Goal: Task Accomplishment & Management: Use online tool/utility

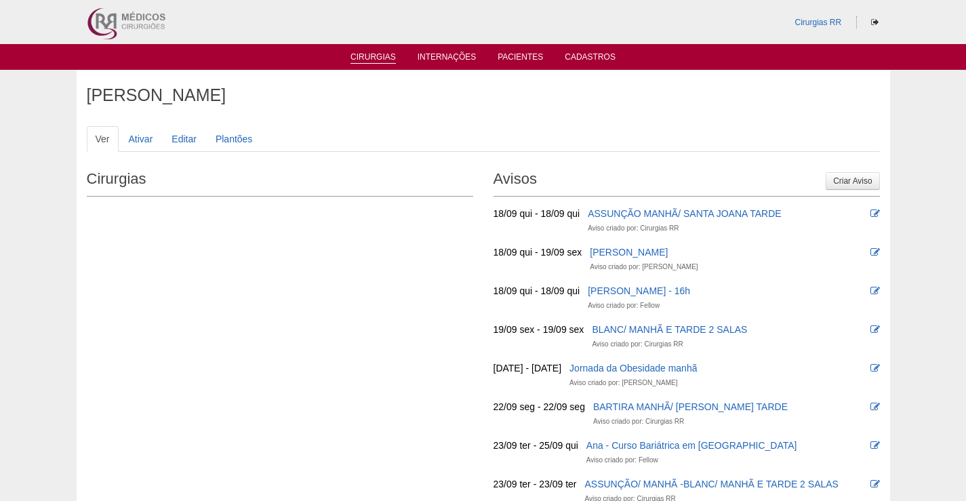
click at [370, 62] on link "Cirurgias" at bounding box center [372, 58] width 45 height 12
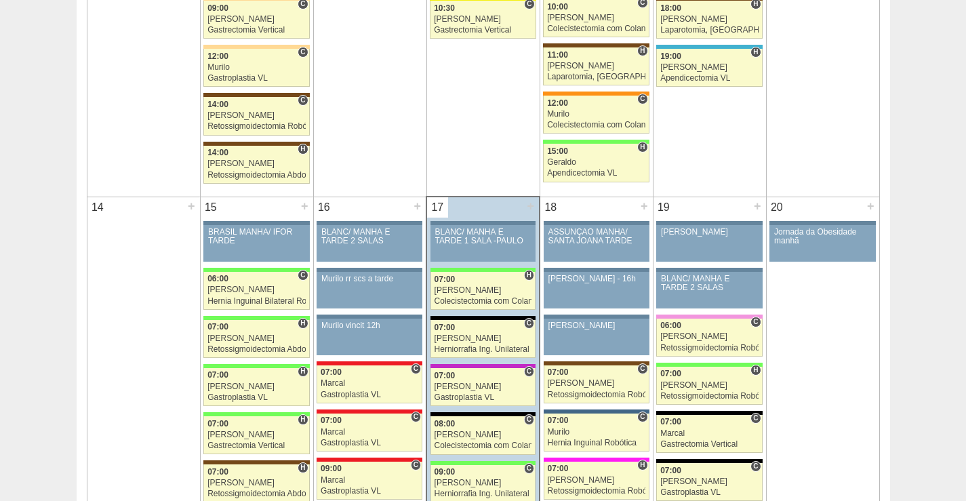
scroll to position [1220, 0]
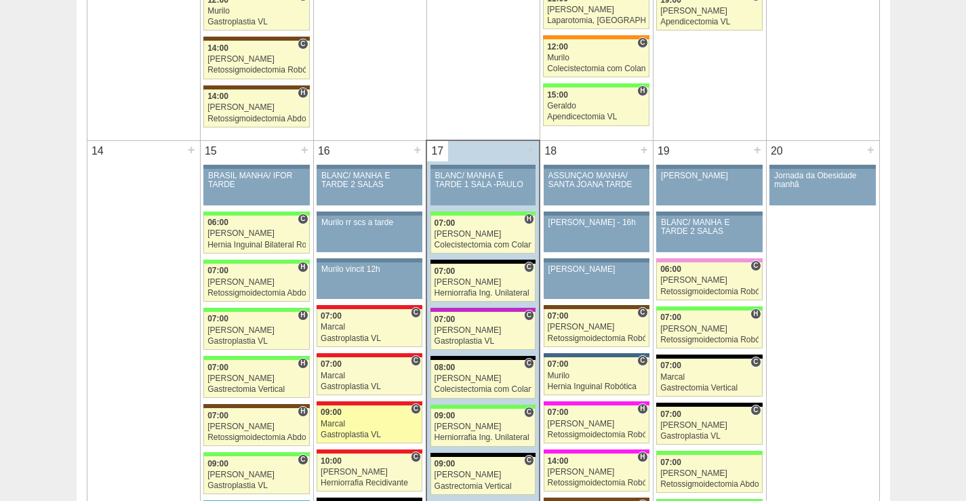
click at [362, 428] on link "88473 Marcal C 09:00 Marcal Gastroplastia VL Hospital Assunção Assunção Aline G…" at bounding box center [370, 424] width 106 height 38
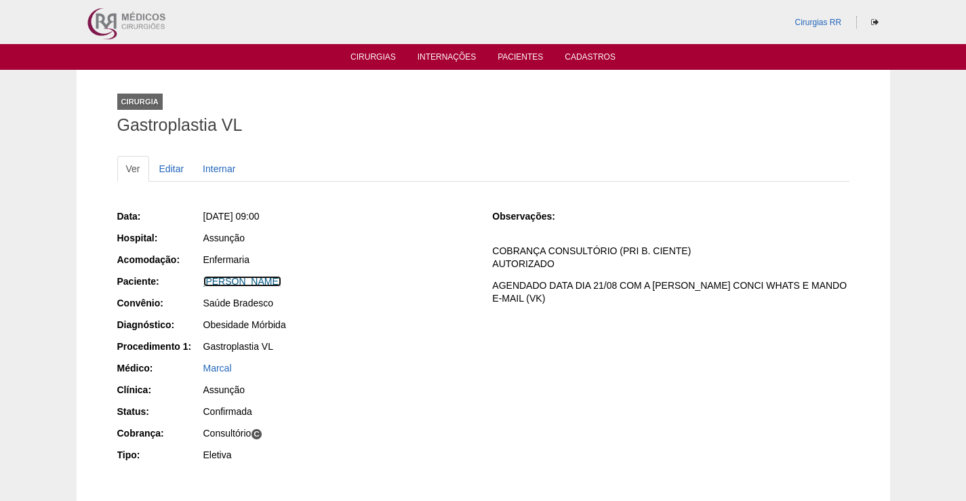
drag, startPoint x: 251, startPoint y: 281, endPoint x: 463, endPoint y: 264, distance: 212.8
click at [252, 281] on link "[PERSON_NAME]" at bounding box center [242, 281] width 78 height 11
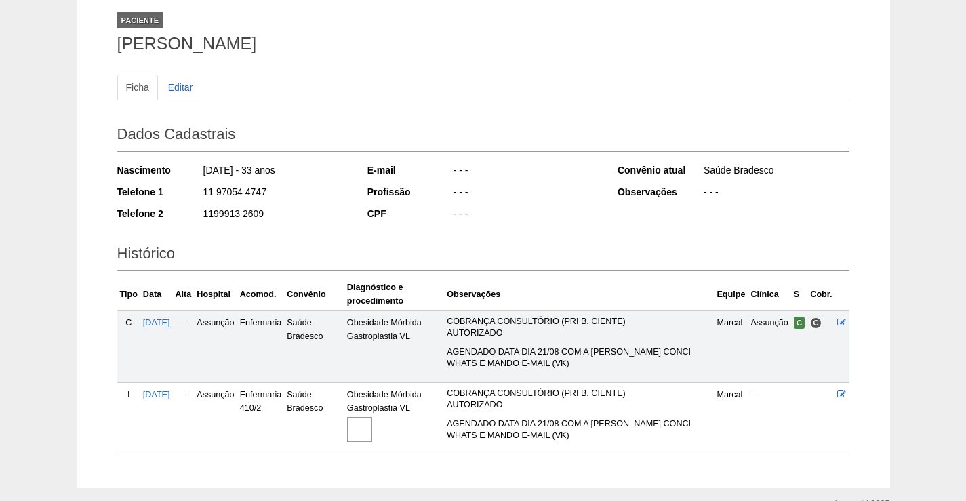
scroll to position [150, 0]
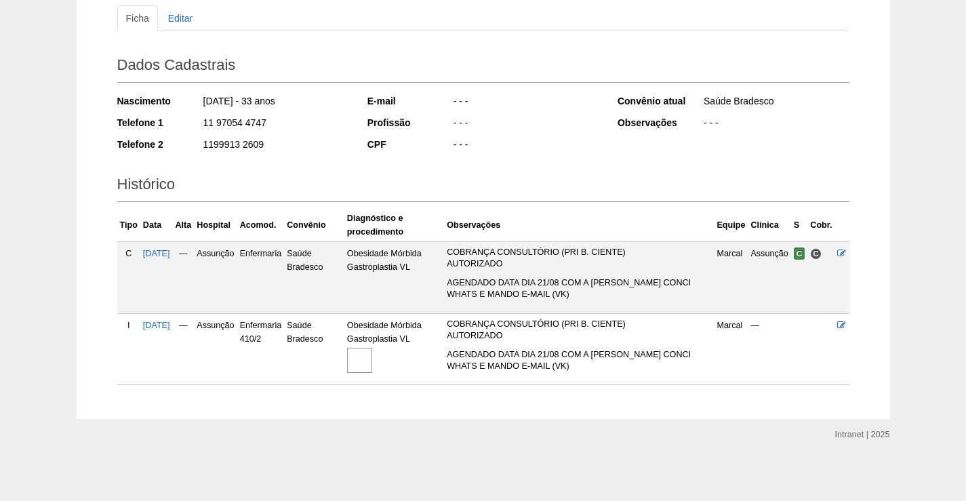
click at [372, 359] on img at bounding box center [359, 360] width 25 height 25
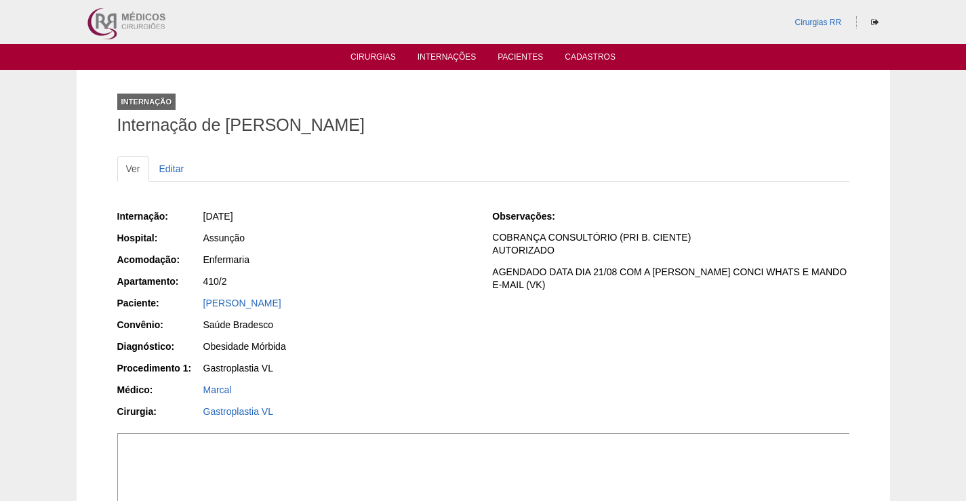
scroll to position [339, 0]
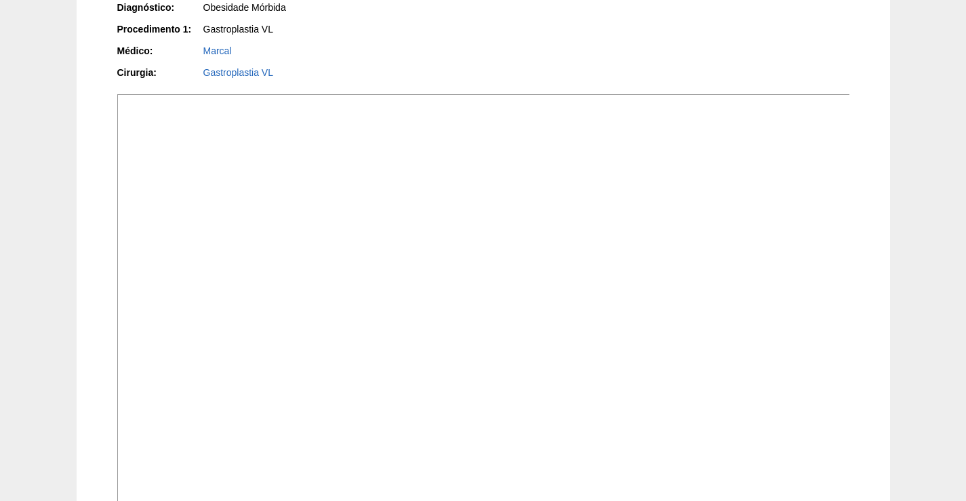
click at [618, 354] on img at bounding box center [484, 369] width 734 height 550
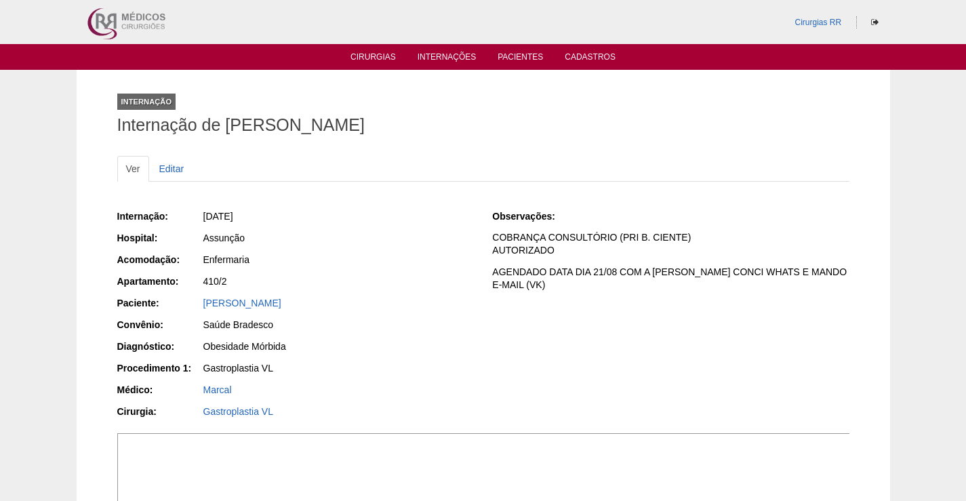
scroll to position [339, 0]
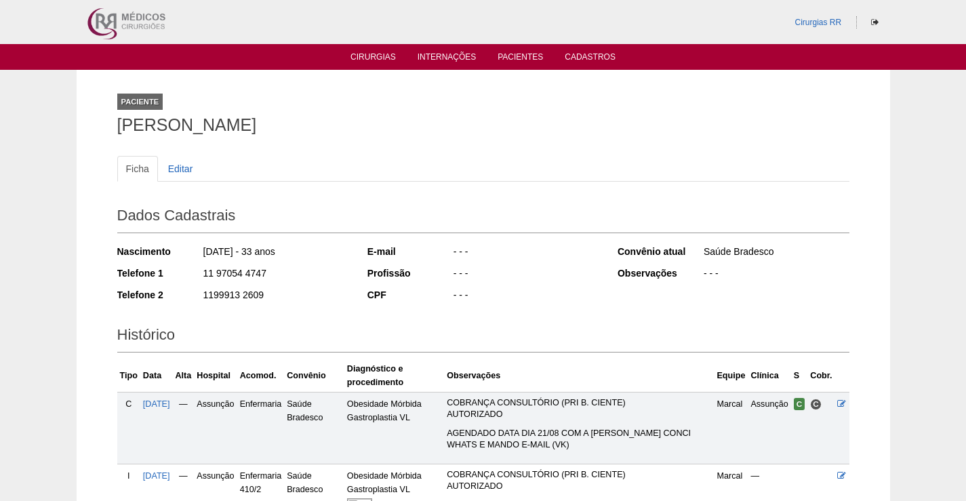
scroll to position [150, 0]
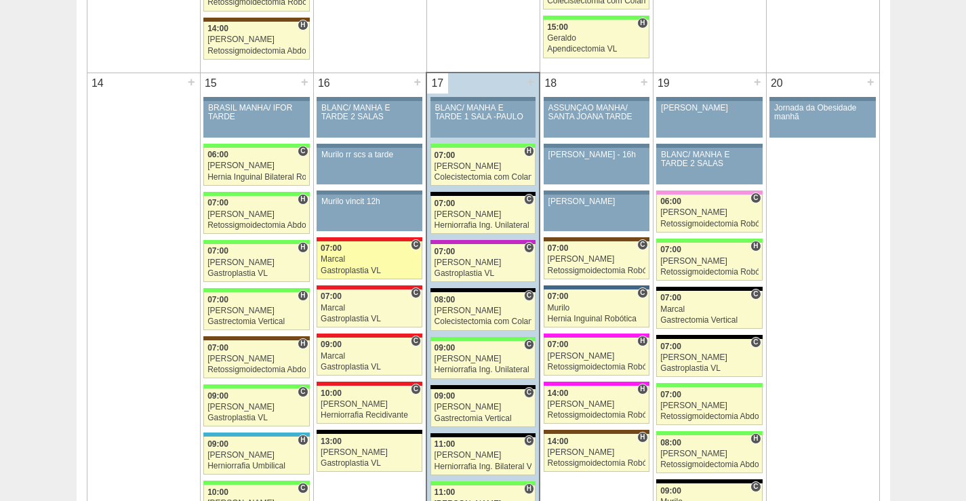
scroll to position [1356, 0]
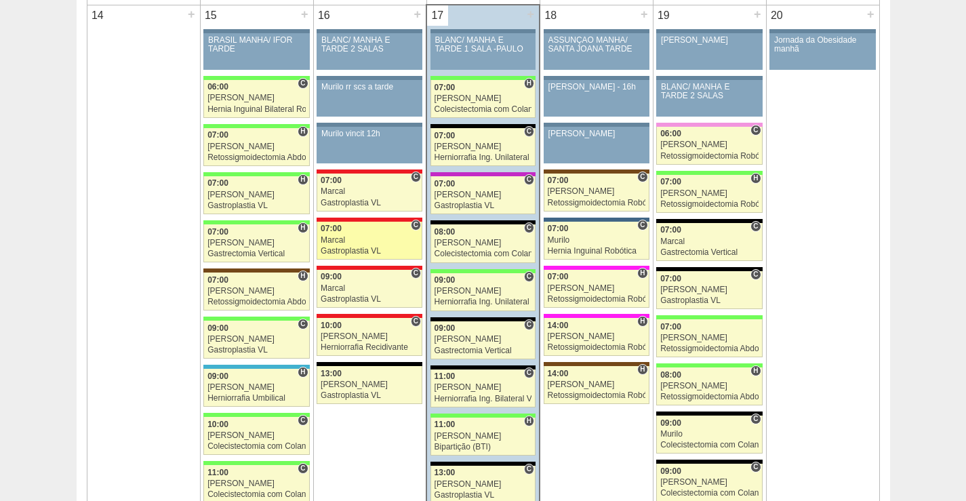
click at [361, 247] on div "Gastroplastia VL" at bounding box center [370, 251] width 98 height 9
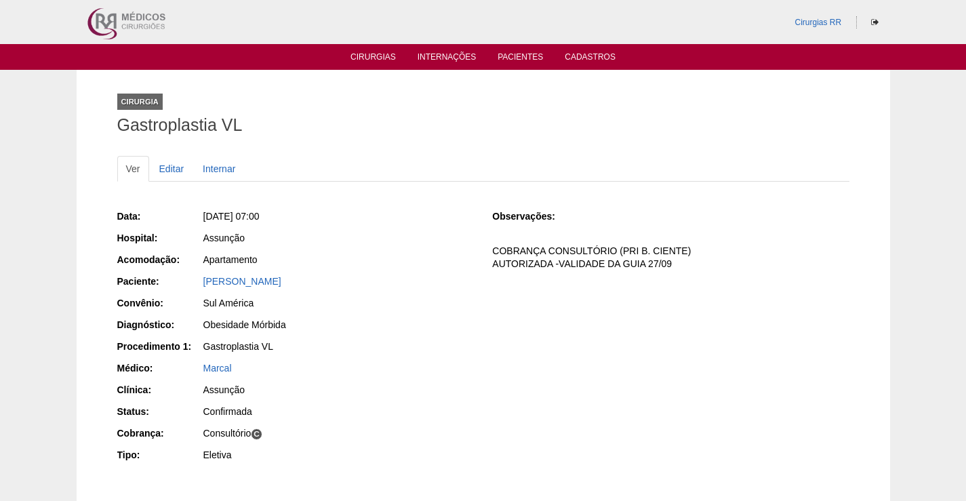
drag, startPoint x: 356, startPoint y: 277, endPoint x: 203, endPoint y: 298, distance: 154.7
click at [193, 276] on div "Paciente: Estevan Marco de Oliveira Joares" at bounding box center [295, 283] width 357 height 17
copy div "Paciente: Estevan Marco de Oliveira Joares"
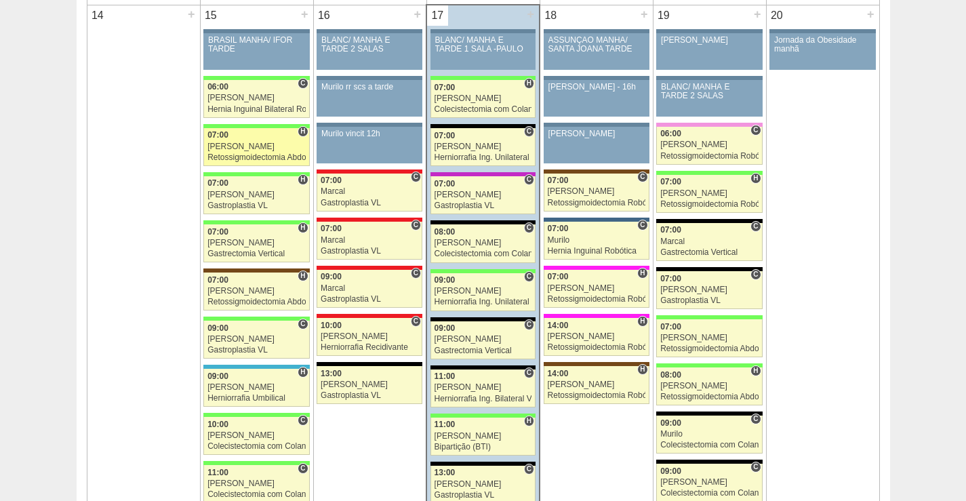
scroll to position [1356, 0]
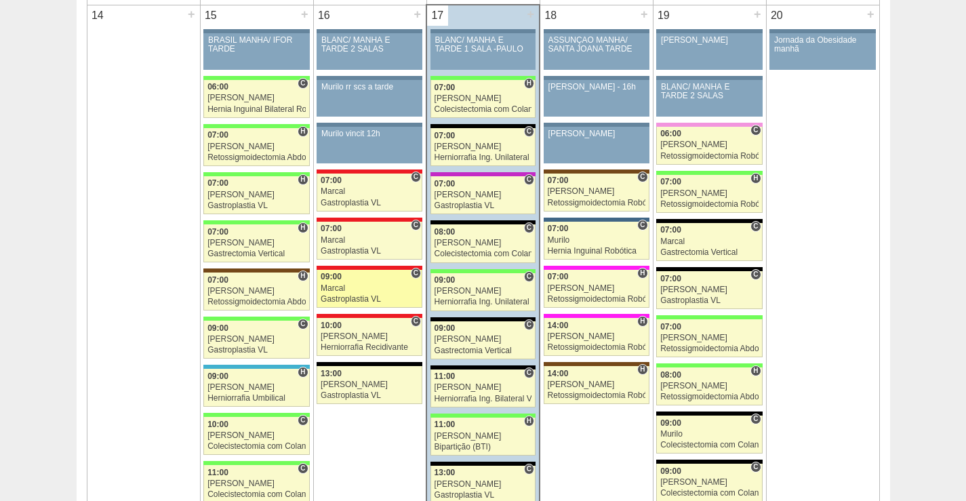
click at [369, 284] on div "Marcal" at bounding box center [370, 288] width 98 height 9
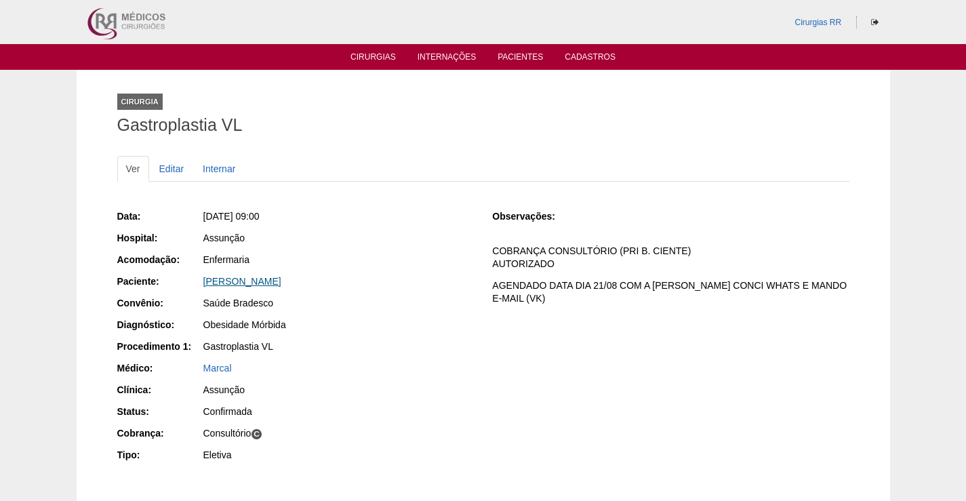
click at [243, 278] on link "Aline Galvao Perez" at bounding box center [242, 281] width 78 height 11
drag, startPoint x: 289, startPoint y: 280, endPoint x: 486, endPoint y: 360, distance: 212.9
click at [159, 294] on div "Data: Ter, 16/09/2025 - 09:00 Hospital: Assunção Acomodação: Enfermaria Pacient…" at bounding box center [295, 337] width 357 height 265
copy div "Convênio:"
click at [296, 275] on div "[PERSON_NAME]" at bounding box center [338, 282] width 270 height 14
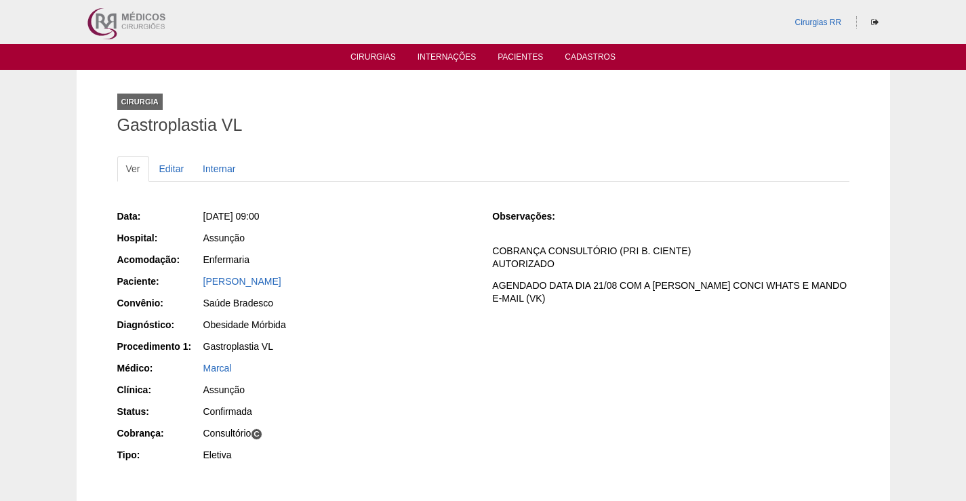
drag, startPoint x: 296, startPoint y: 282, endPoint x: 187, endPoint y: 284, distance: 109.2
click at [187, 284] on div "Paciente: Aline Galvao Perez" at bounding box center [295, 283] width 357 height 17
copy div "Paciente: Aline Galvao Perez"
click at [382, 58] on link "Cirurgias" at bounding box center [372, 58] width 45 height 12
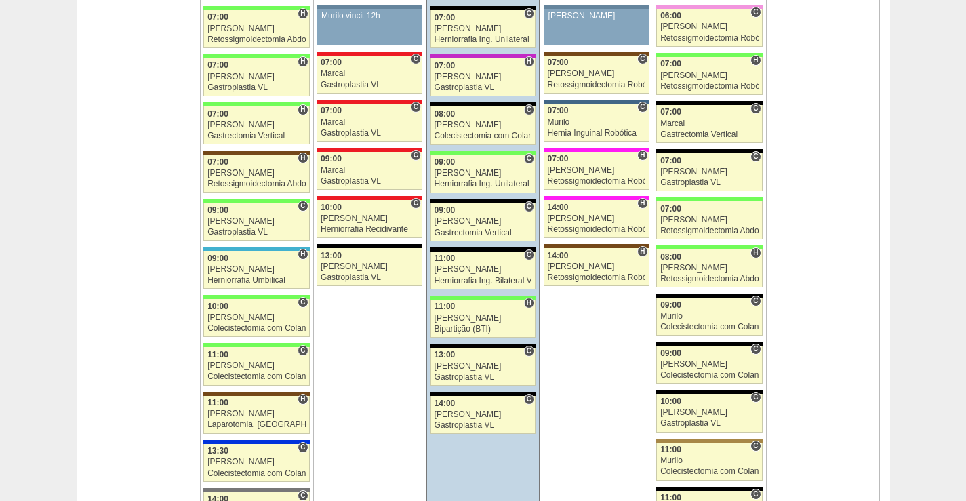
scroll to position [1491, 0]
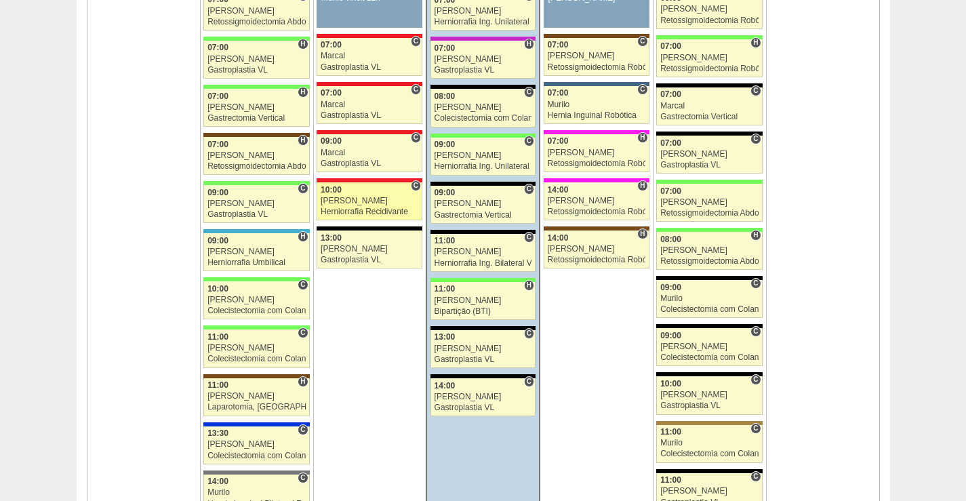
click at [388, 197] on div "Roberto Cury" at bounding box center [370, 201] width 98 height 9
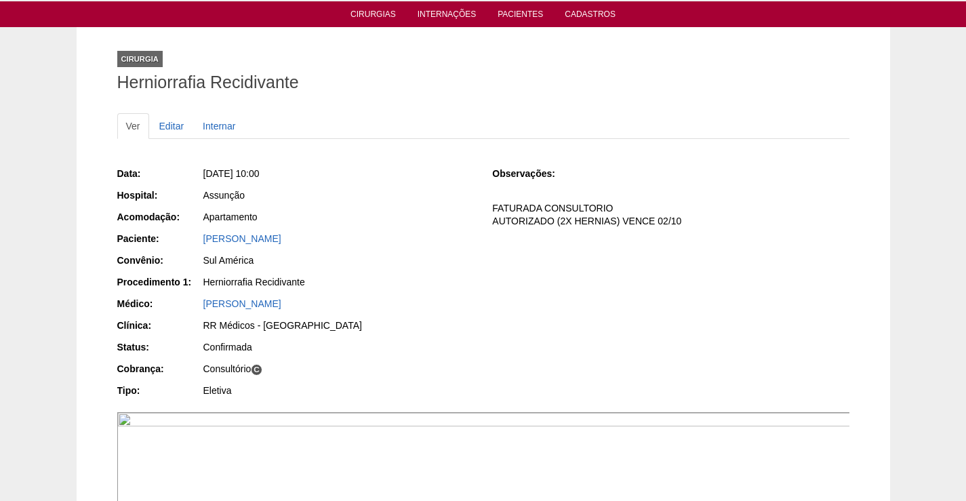
scroll to position [68, 0]
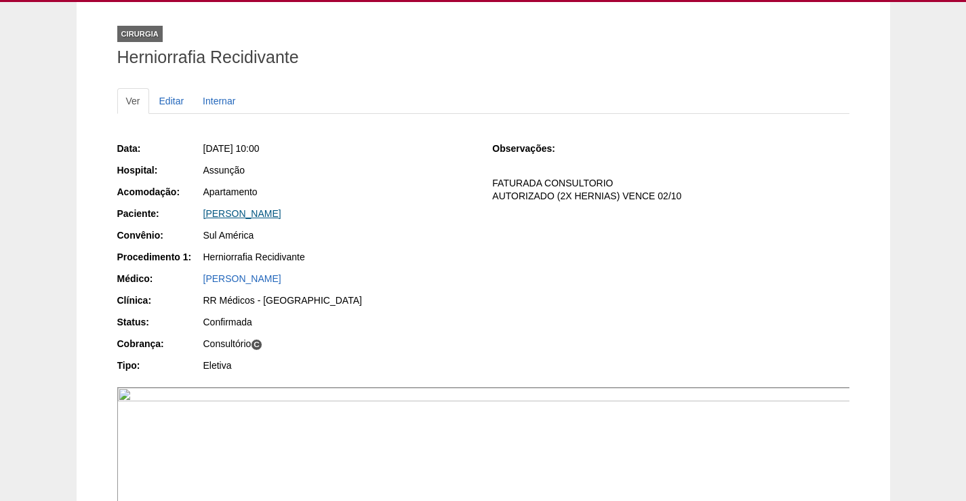
click at [281, 212] on link "[PERSON_NAME]" at bounding box center [242, 213] width 78 height 11
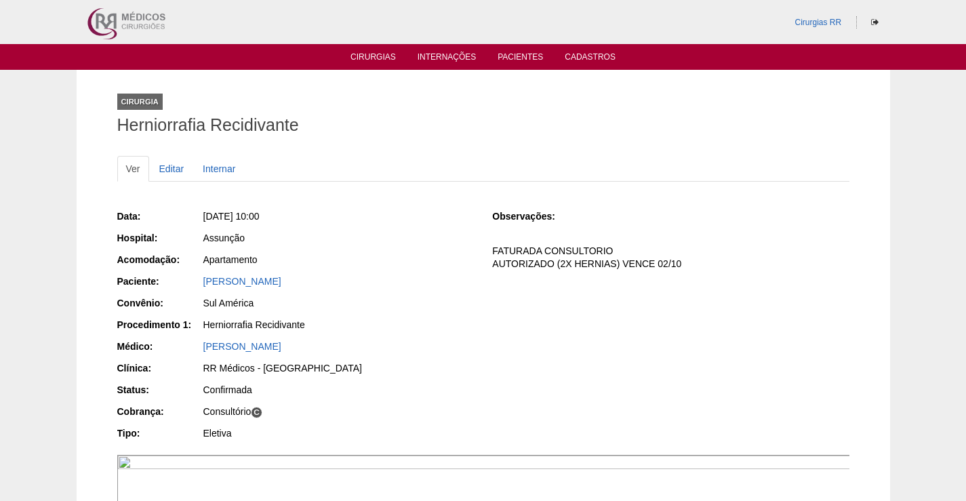
scroll to position [68, 0]
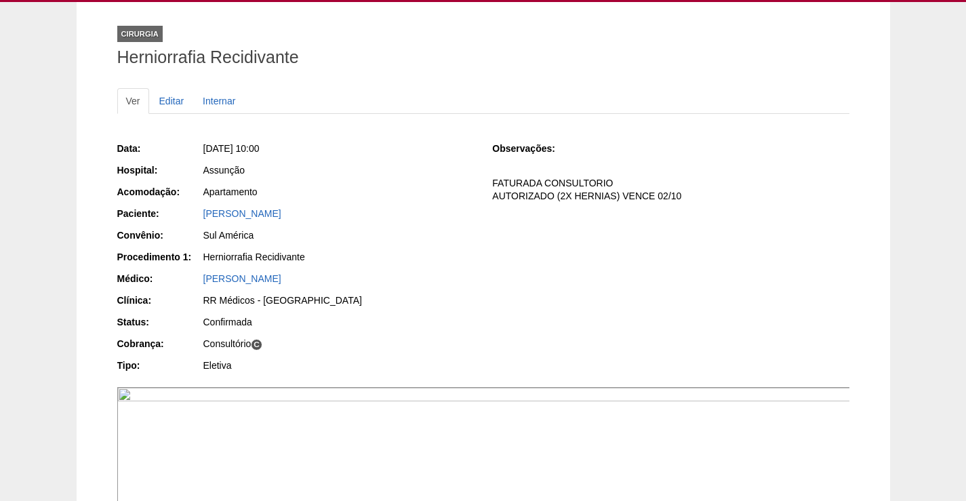
drag, startPoint x: 344, startPoint y: 215, endPoint x: 198, endPoint y: 212, distance: 146.5
click at [199, 212] on div "Paciente: [PERSON_NAME]" at bounding box center [295, 215] width 357 height 17
copy div "Paciente: [PERSON_NAME]"
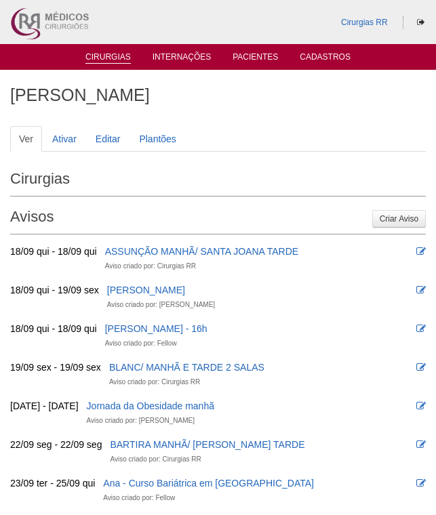
click at [102, 56] on link "Cirurgias" at bounding box center [107, 58] width 45 height 12
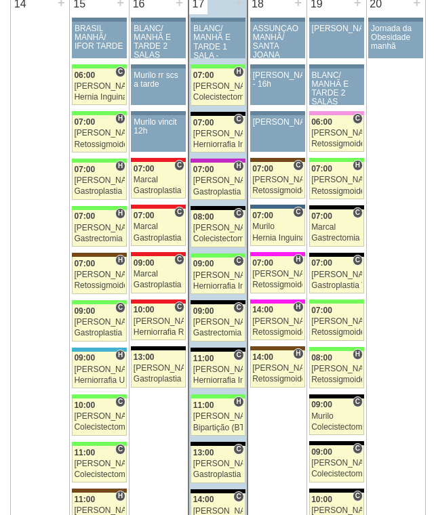
scroll to position [1356, 0]
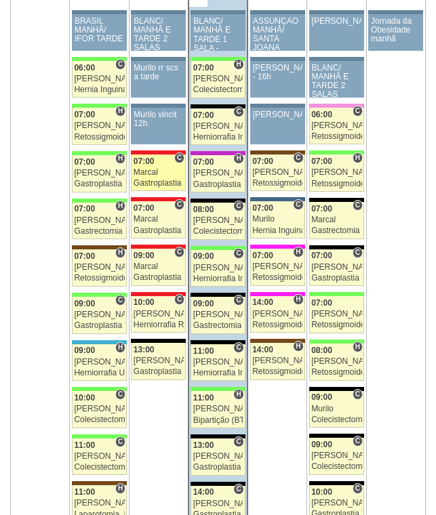
click at [167, 171] on div "Marcal" at bounding box center [159, 172] width 50 height 9
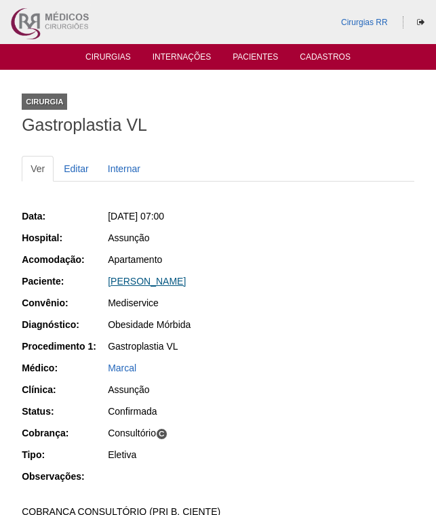
click at [155, 280] on link "[PERSON_NAME]" at bounding box center [147, 281] width 78 height 11
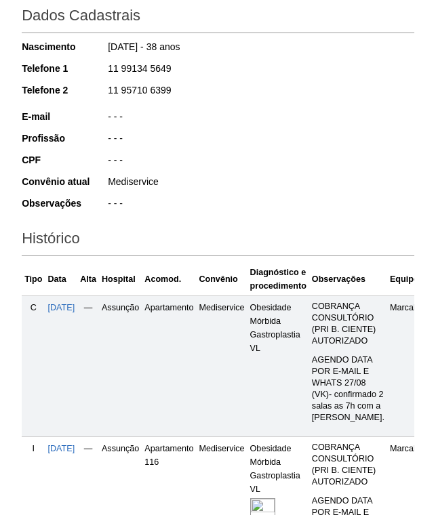
scroll to position [339, 0]
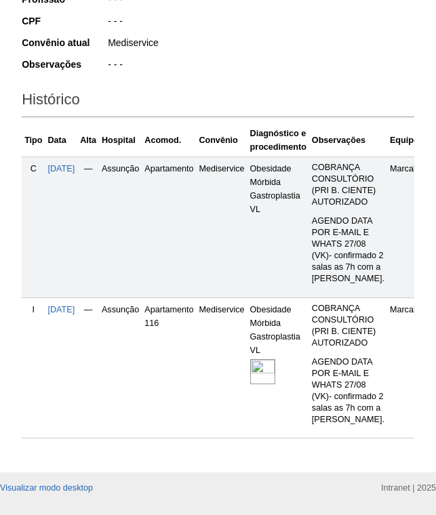
click at [247, 390] on td "Mediservice" at bounding box center [221, 368] width 51 height 141
click at [275, 384] on img at bounding box center [262, 371] width 25 height 25
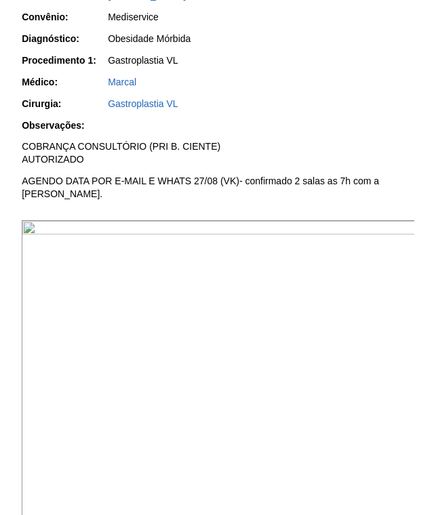
scroll to position [339, 0]
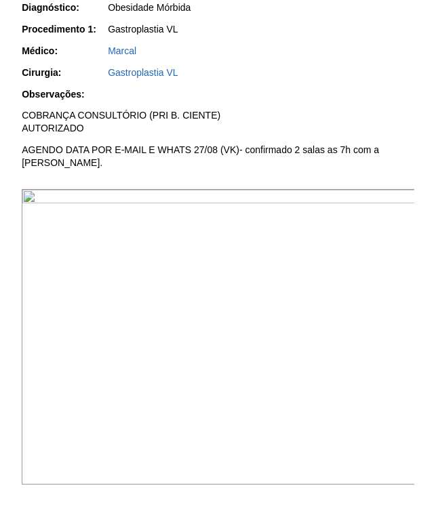
click at [273, 342] on img at bounding box center [219, 337] width 394 height 296
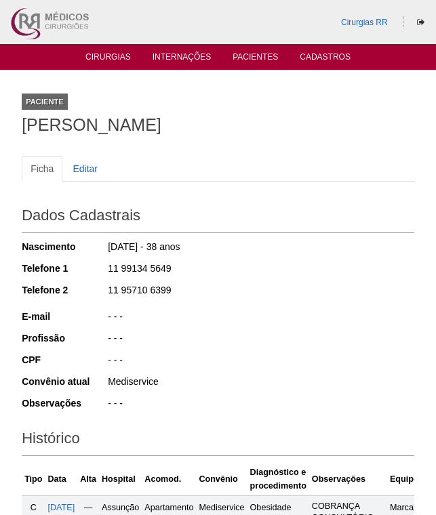
scroll to position [338, 0]
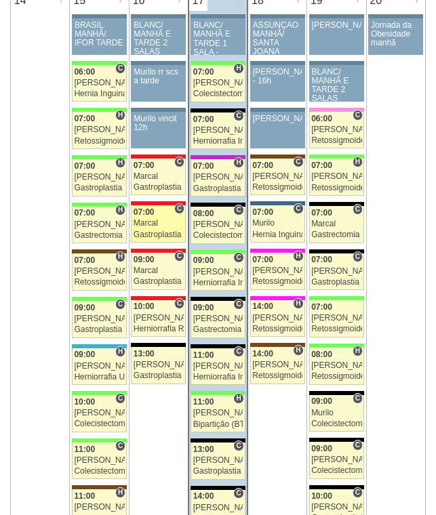
scroll to position [1352, 0]
click at [159, 227] on div "Marcal" at bounding box center [159, 223] width 50 height 9
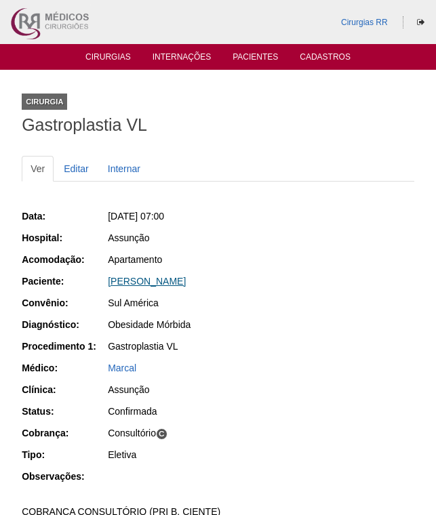
click at [170, 286] on link "[PERSON_NAME]" at bounding box center [147, 281] width 78 height 11
click at [181, 277] on link "[PERSON_NAME]" at bounding box center [147, 281] width 78 height 11
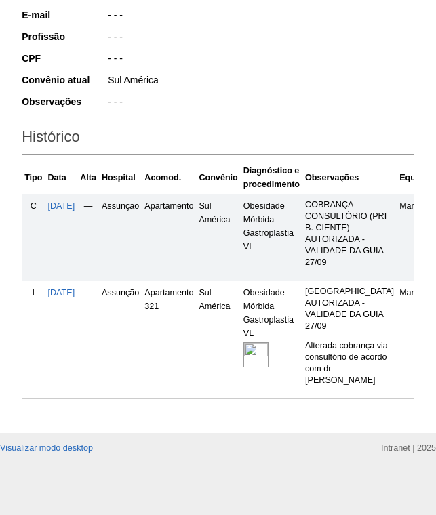
scroll to position [346, 0]
click at [268, 342] on img at bounding box center [255, 354] width 25 height 25
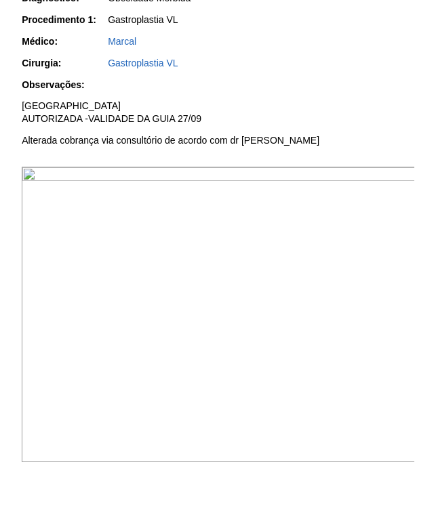
scroll to position [475, 0]
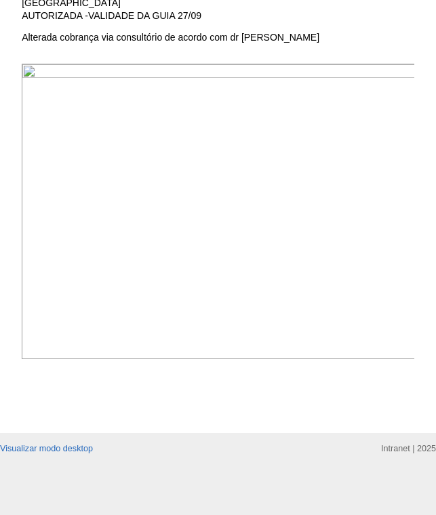
click at [283, 140] on img at bounding box center [219, 212] width 394 height 296
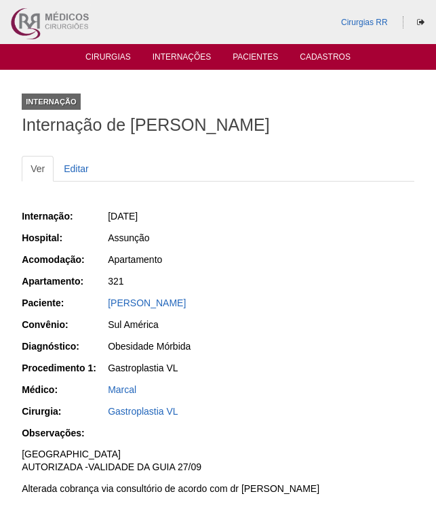
scroll to position [475, 0]
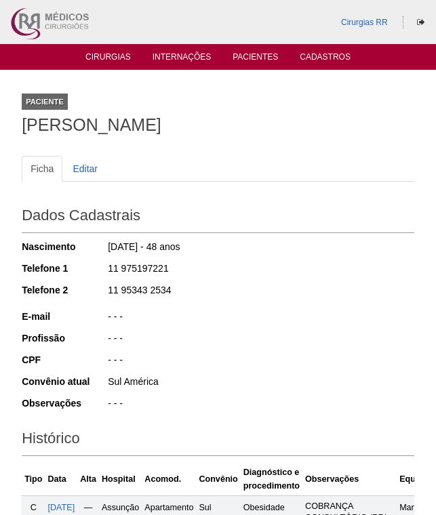
scroll to position [346, 0]
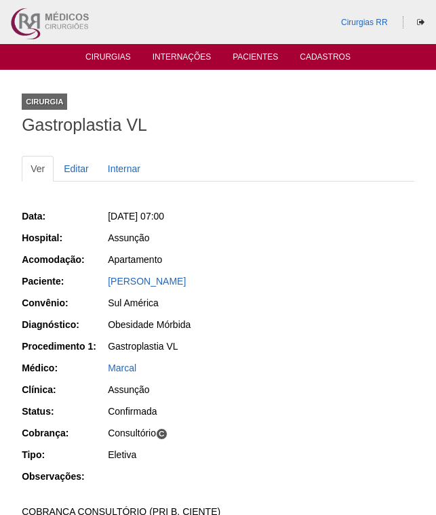
scroll to position [1, 0]
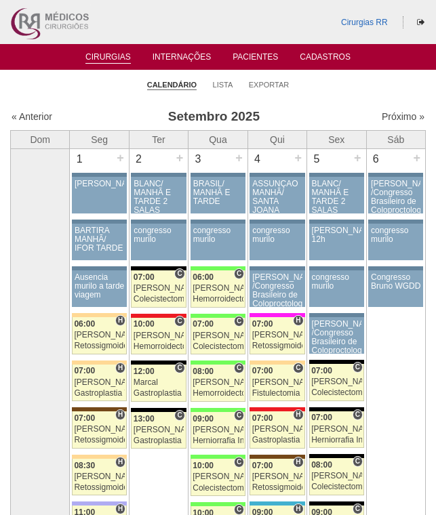
scroll to position [1348, 0]
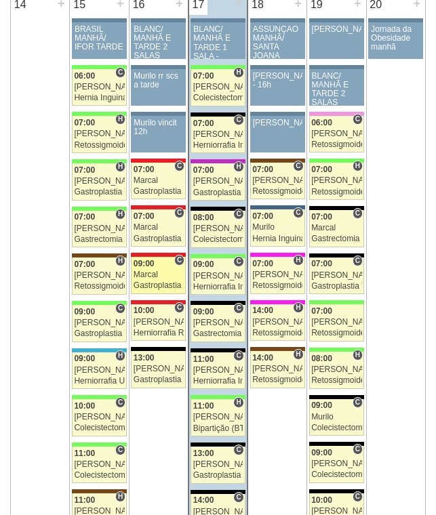
click at [157, 274] on div "Marcal" at bounding box center [159, 274] width 50 height 9
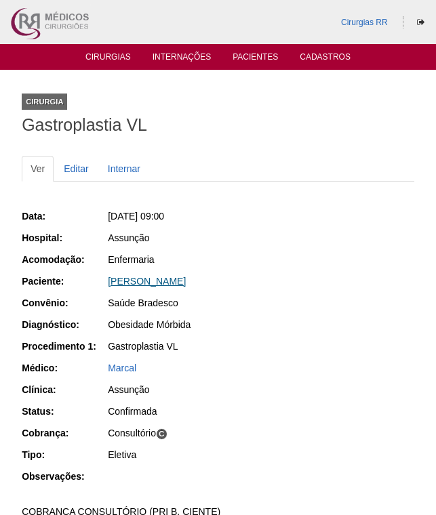
click at [161, 282] on link "[PERSON_NAME]" at bounding box center [147, 281] width 78 height 11
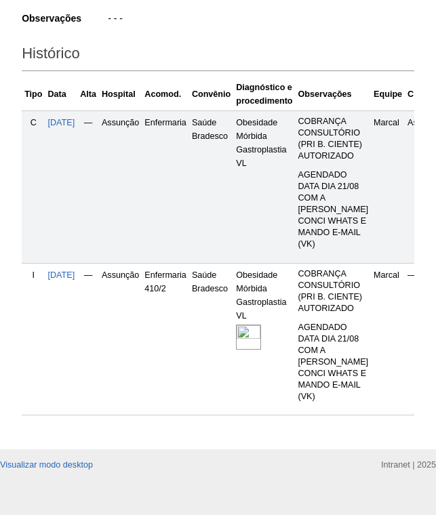
scroll to position [407, 0]
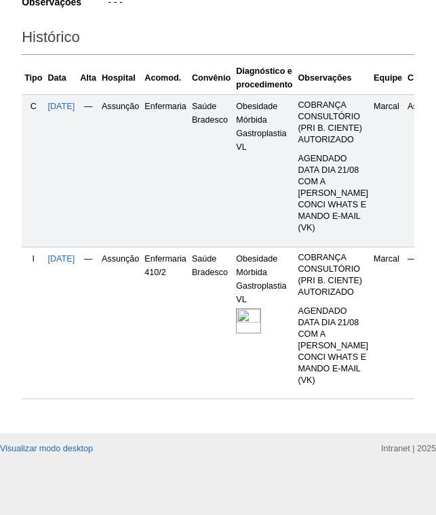
click at [261, 314] on img at bounding box center [248, 320] width 25 height 25
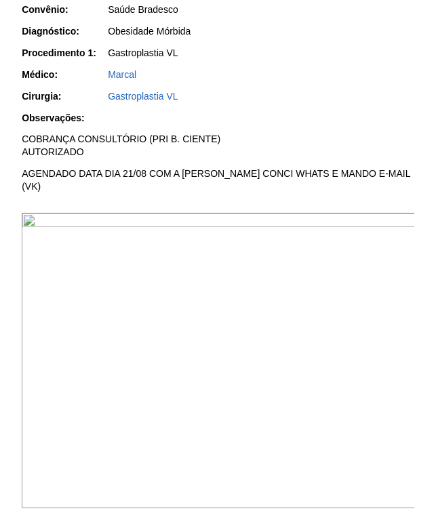
scroll to position [339, 0]
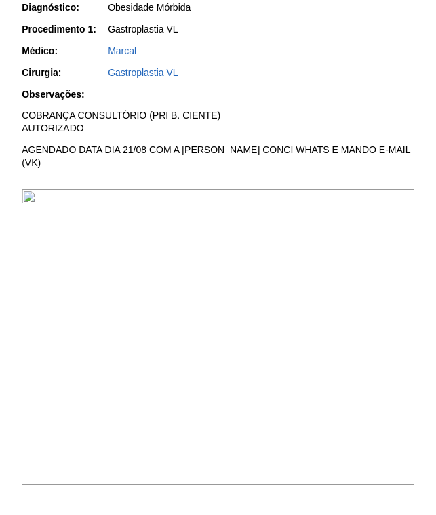
click at [296, 279] on img at bounding box center [219, 337] width 394 height 296
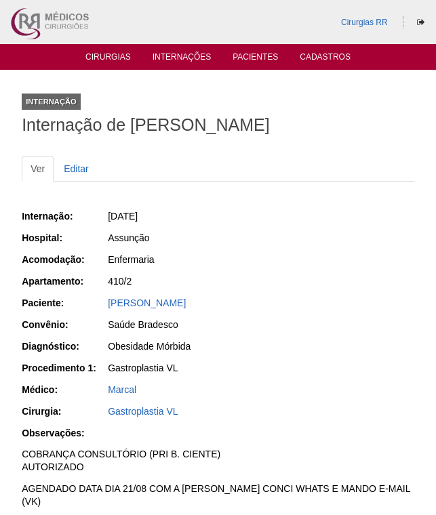
scroll to position [339, 0]
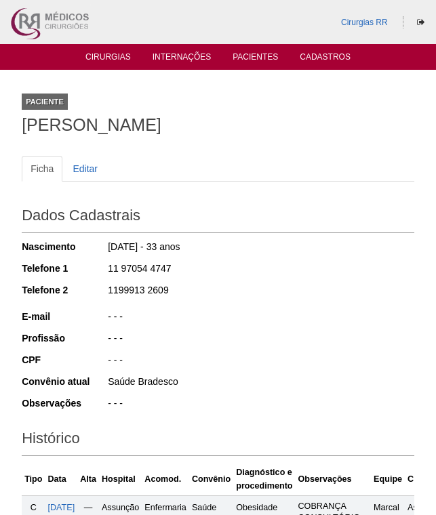
scroll to position [405, 0]
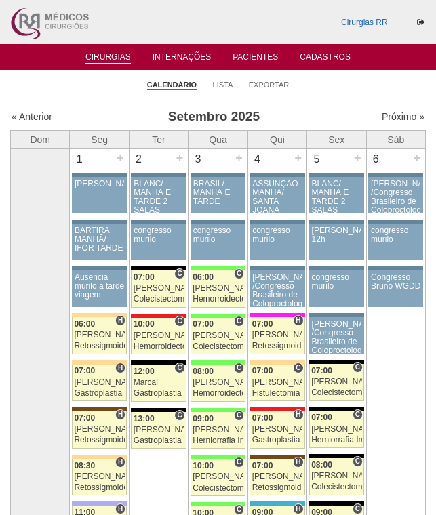
scroll to position [1344, 0]
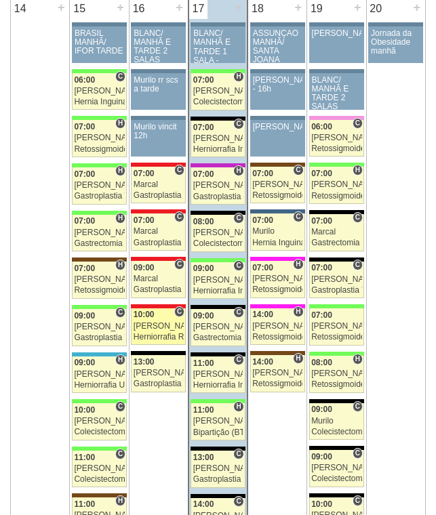
click at [163, 323] on div "Roberto Cury" at bounding box center [159, 326] width 50 height 9
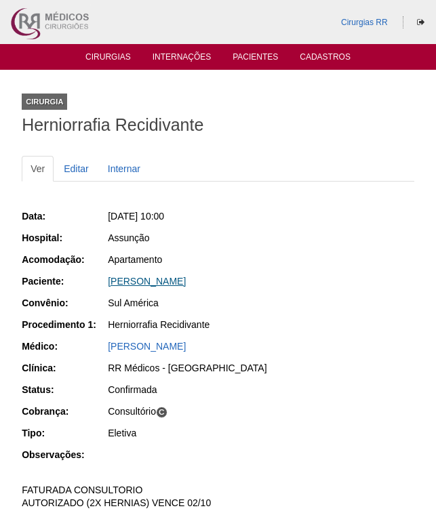
click at [173, 281] on link "[PERSON_NAME]" at bounding box center [147, 281] width 78 height 11
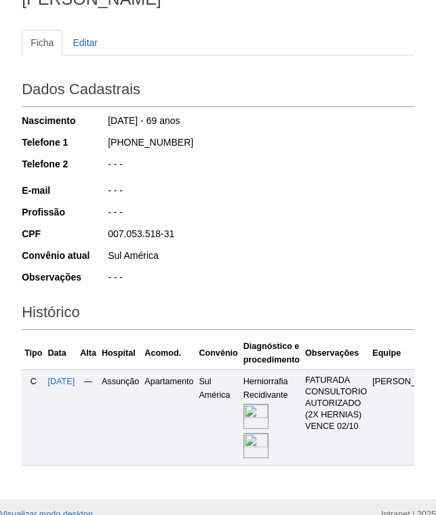
scroll to position [203, 0]
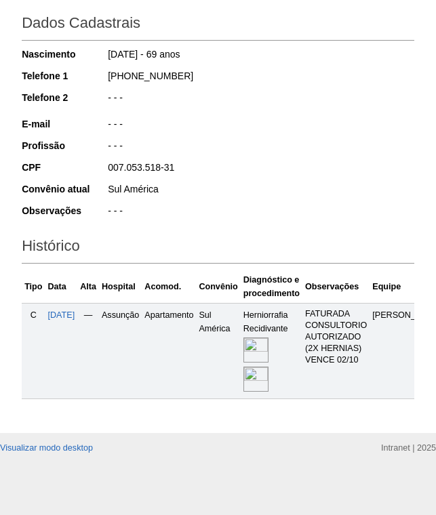
click at [268, 347] on img at bounding box center [255, 350] width 25 height 25
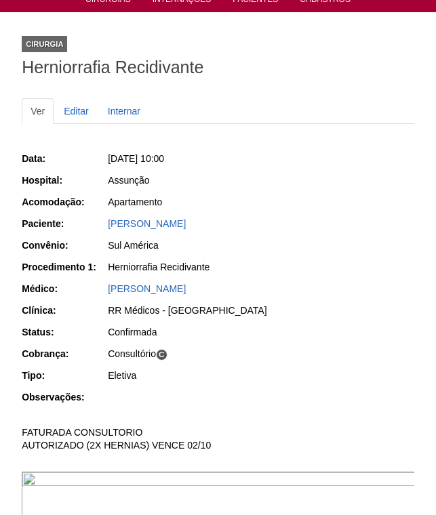
scroll to position [407, 0]
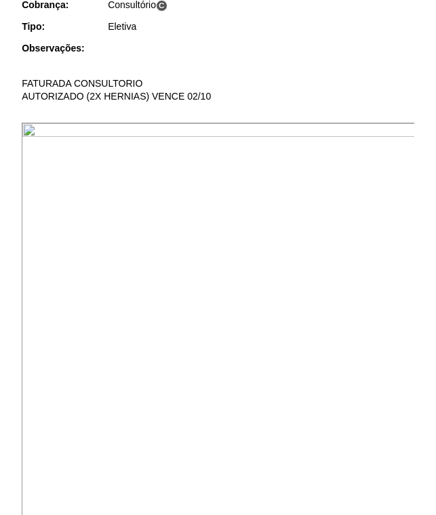
click at [313, 212] on img at bounding box center [219, 393] width 394 height 541
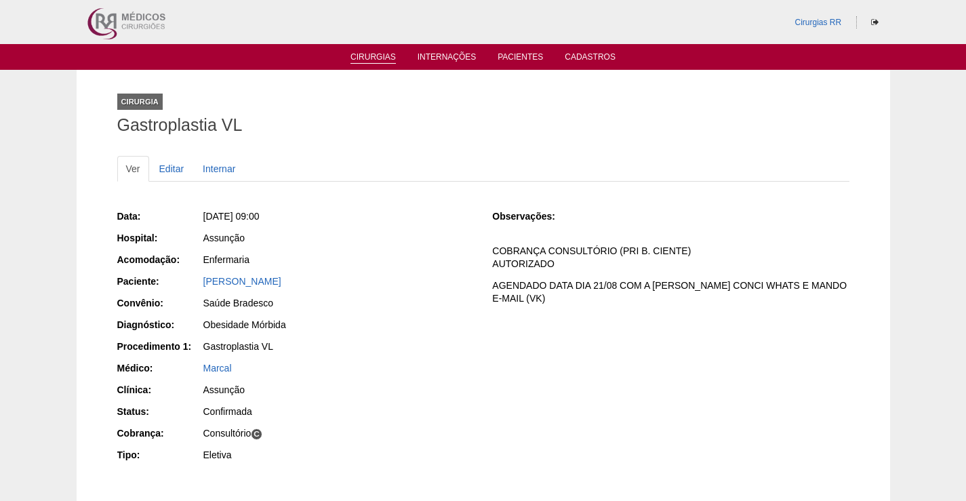
click at [375, 56] on link "Cirurgias" at bounding box center [372, 58] width 45 height 12
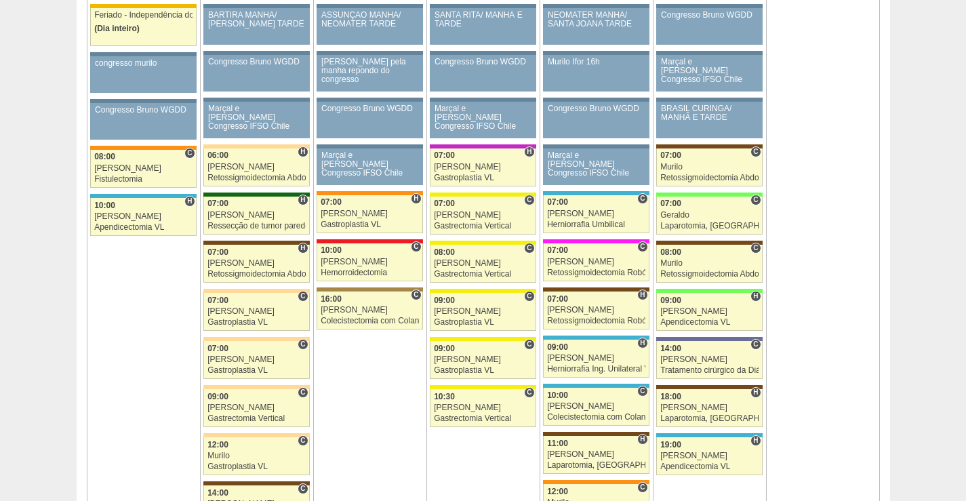
scroll to position [746, 0]
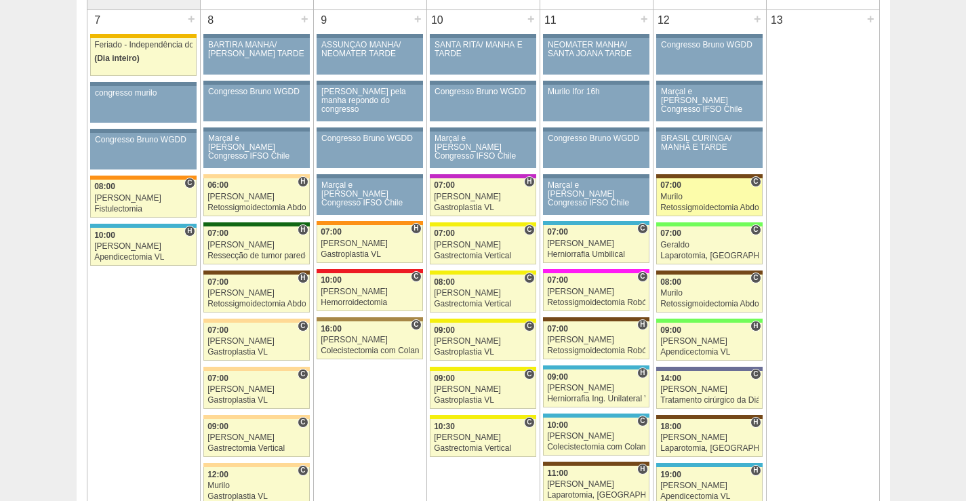
click at [722, 186] on div "07:00" at bounding box center [709, 185] width 98 height 9
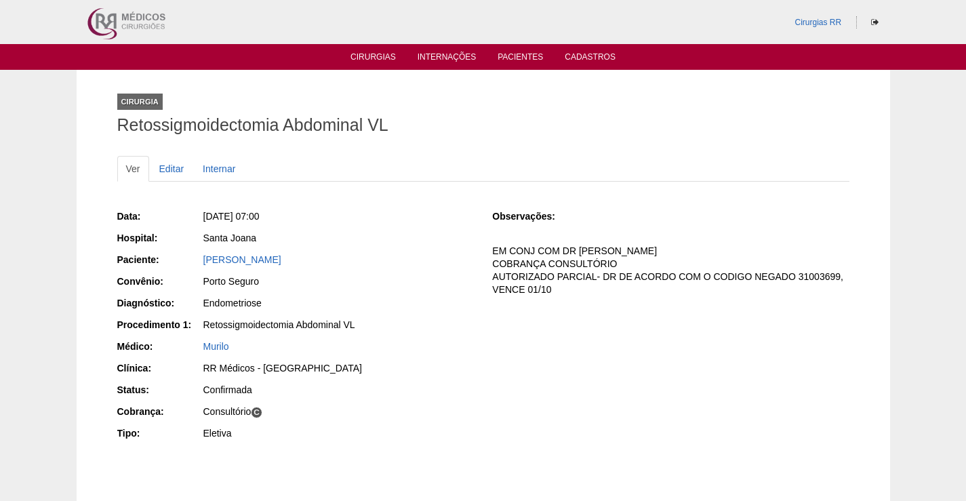
click at [220, 253] on div "[PERSON_NAME]" at bounding box center [338, 260] width 270 height 14
click at [226, 264] on link "[PERSON_NAME]" at bounding box center [242, 259] width 78 height 11
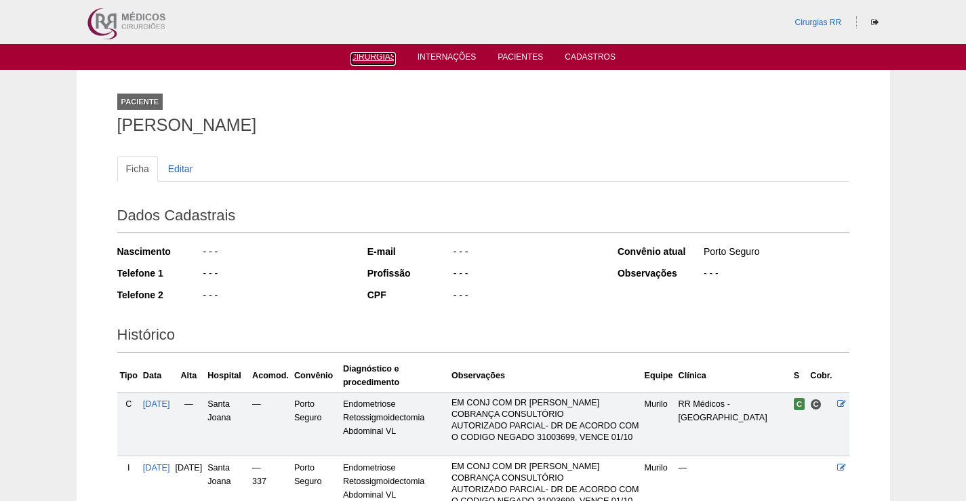
drag, startPoint x: 359, startPoint y: 54, endPoint x: 540, endPoint y: 136, distance: 198.4
click at [360, 56] on link "Cirurgias" at bounding box center [372, 59] width 45 height 14
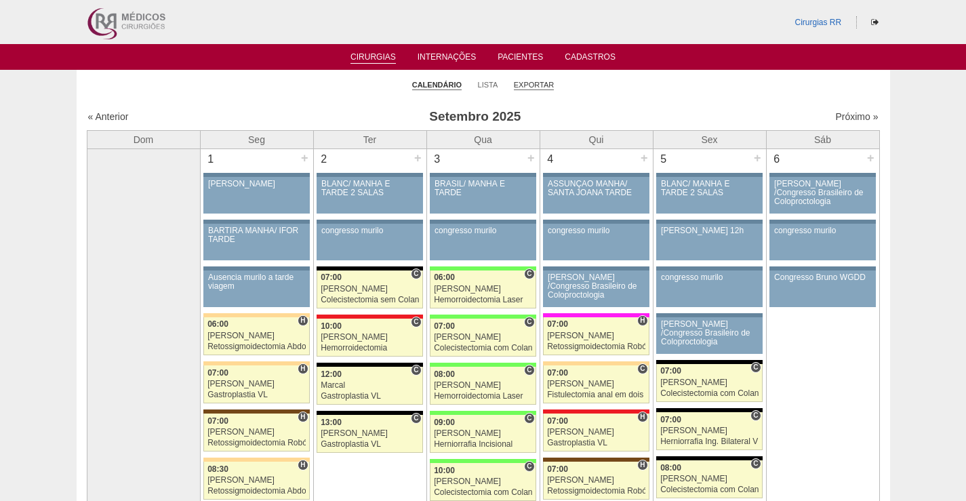
click at [531, 85] on link "Exportar" at bounding box center [534, 85] width 41 height 10
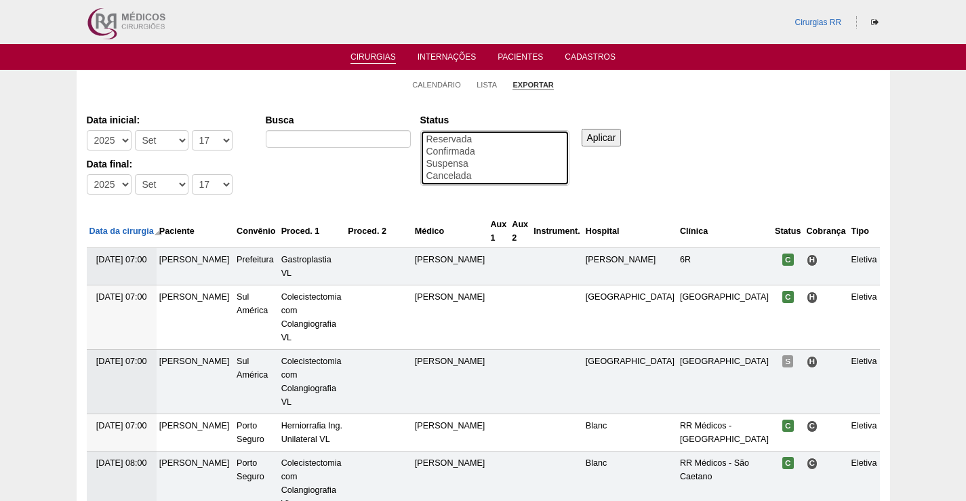
drag, startPoint x: 462, startPoint y: 151, endPoint x: 566, endPoint y: 155, distance: 103.8
select select "conf"
click at [464, 151] on option "Confirmada" at bounding box center [495, 152] width 140 height 12
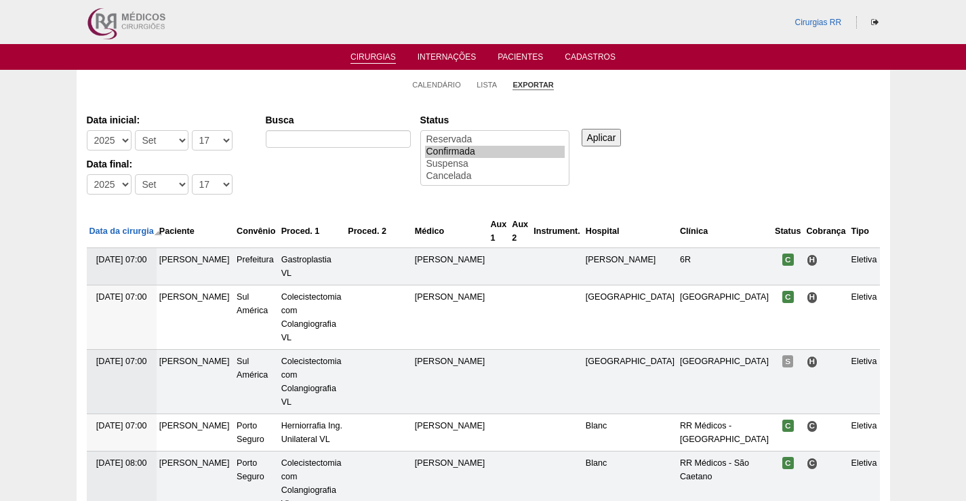
click at [601, 138] on input "Aplicar" at bounding box center [602, 138] width 40 height 18
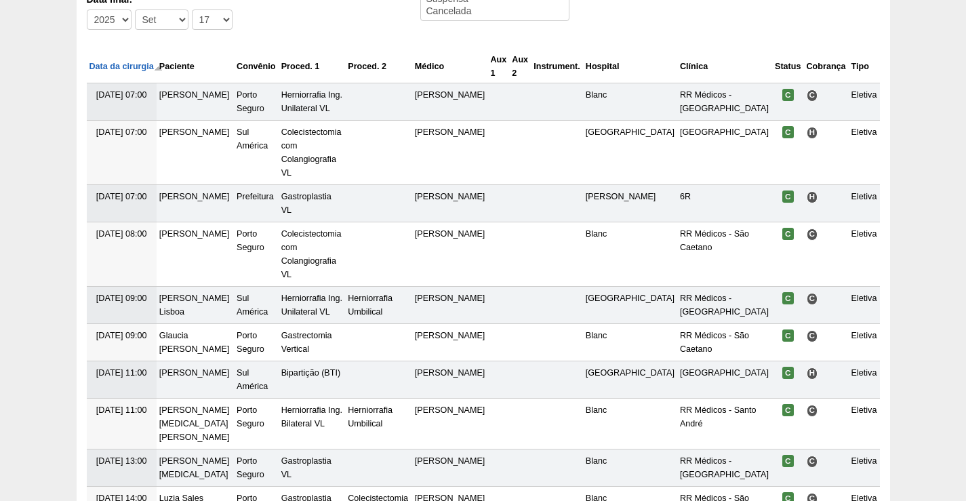
scroll to position [266, 0]
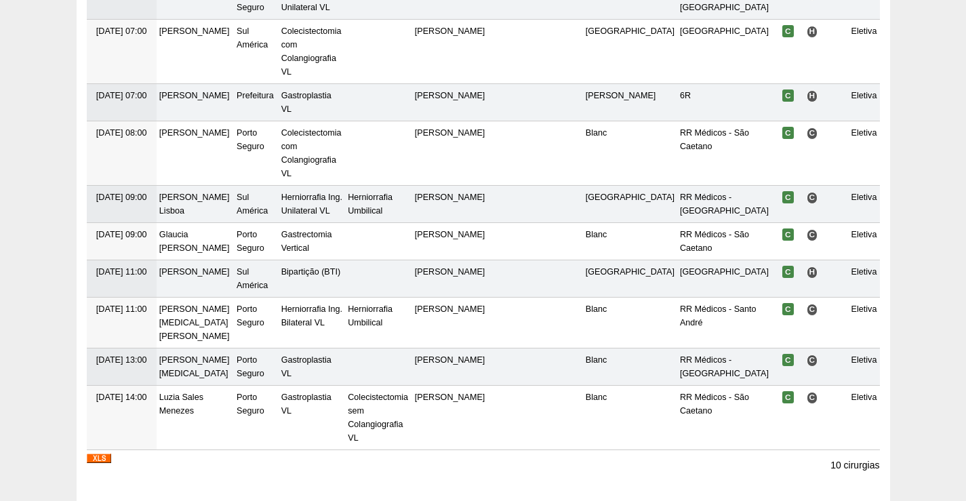
click at [95, 454] on img at bounding box center [99, 458] width 24 height 9
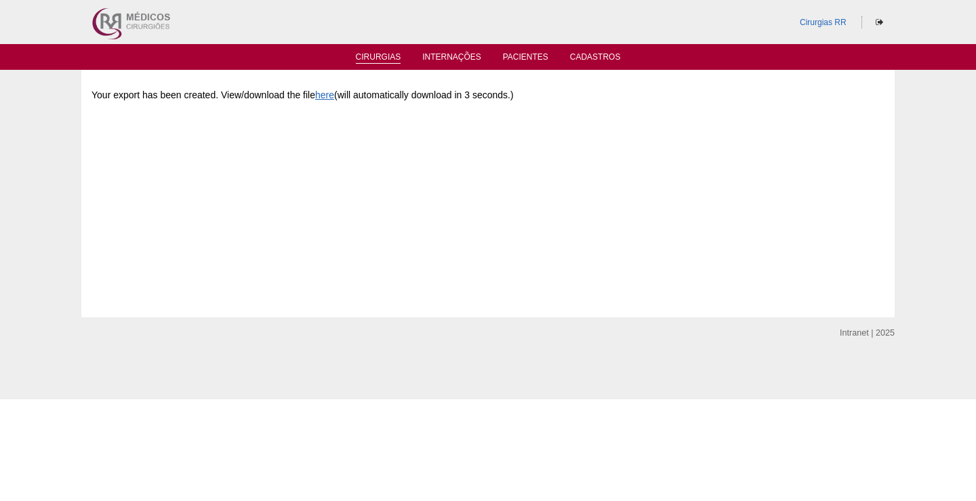
click at [372, 58] on link "Cirurgias" at bounding box center [378, 58] width 45 height 12
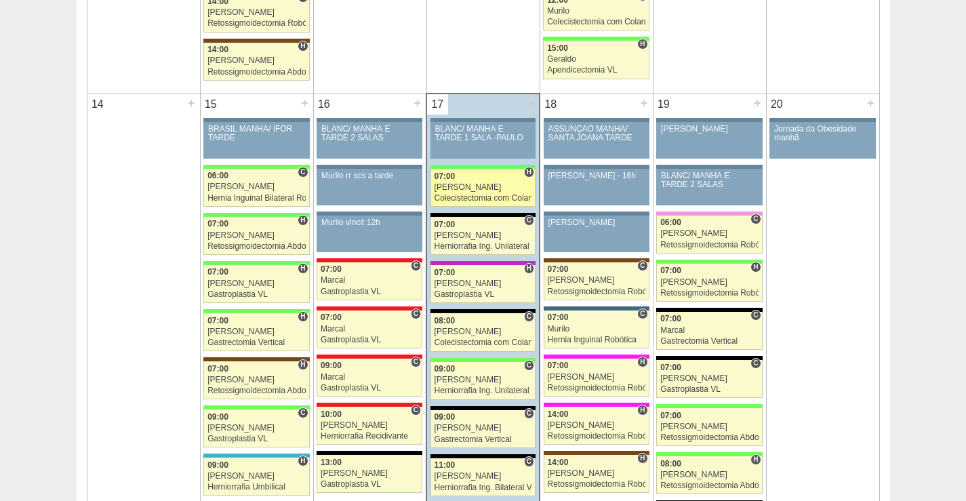
scroll to position [1288, 0]
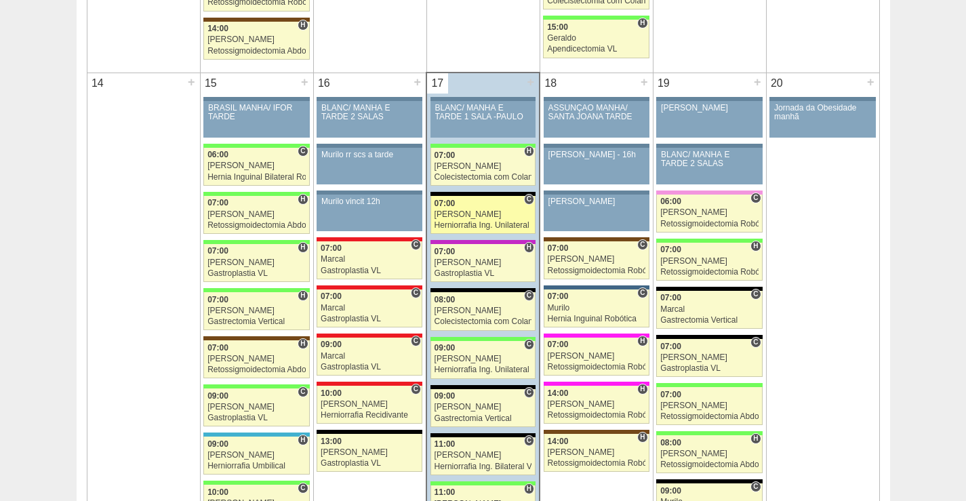
click at [474, 215] on div "[PERSON_NAME]" at bounding box center [484, 214] width 98 height 9
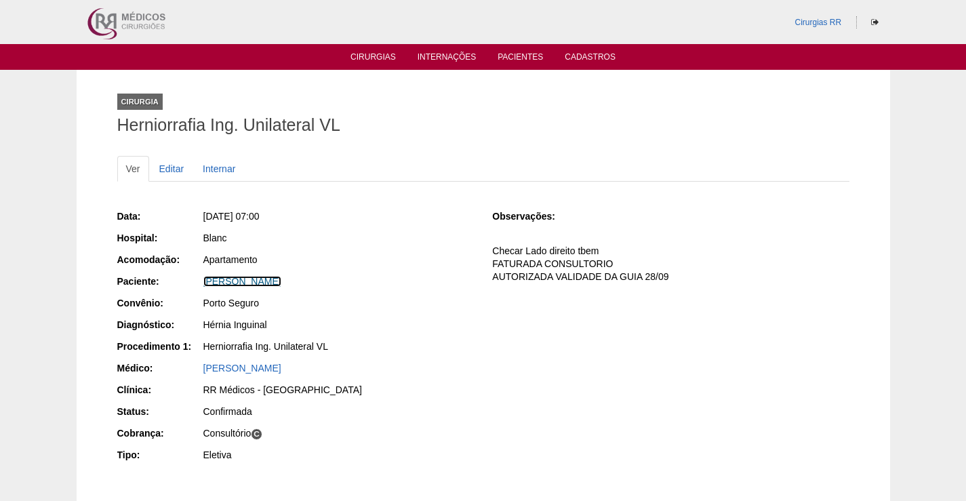
drag, startPoint x: 273, startPoint y: 280, endPoint x: 344, endPoint y: 277, distance: 71.3
click at [274, 281] on link "Ana Paula Braga dos Santos" at bounding box center [242, 281] width 78 height 11
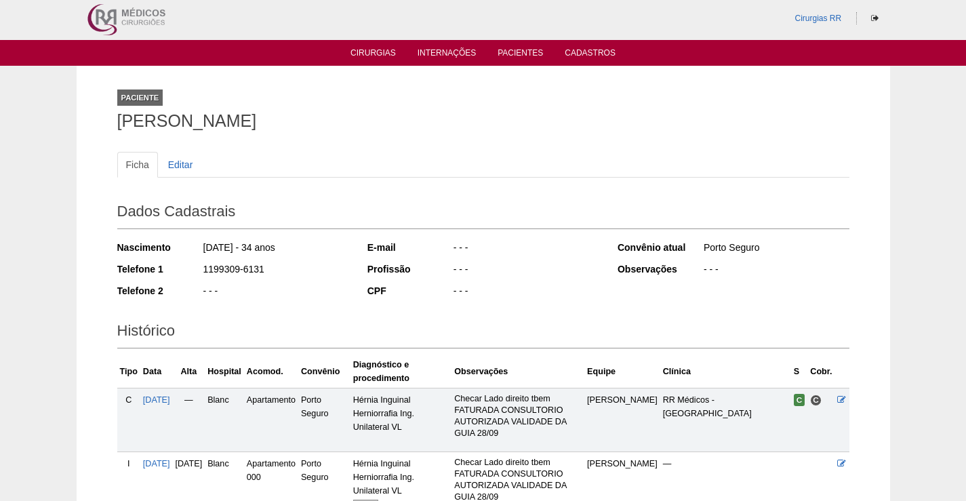
scroll to position [151, 0]
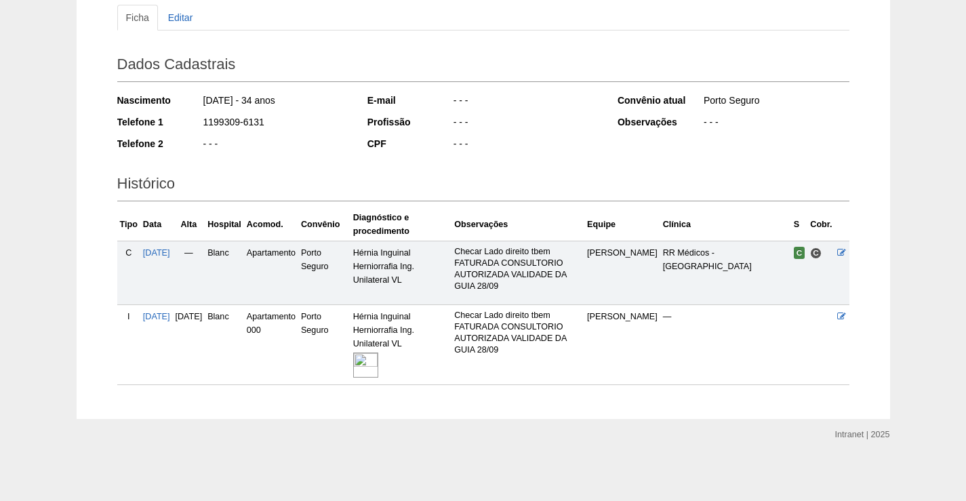
click at [378, 359] on img at bounding box center [365, 365] width 25 height 25
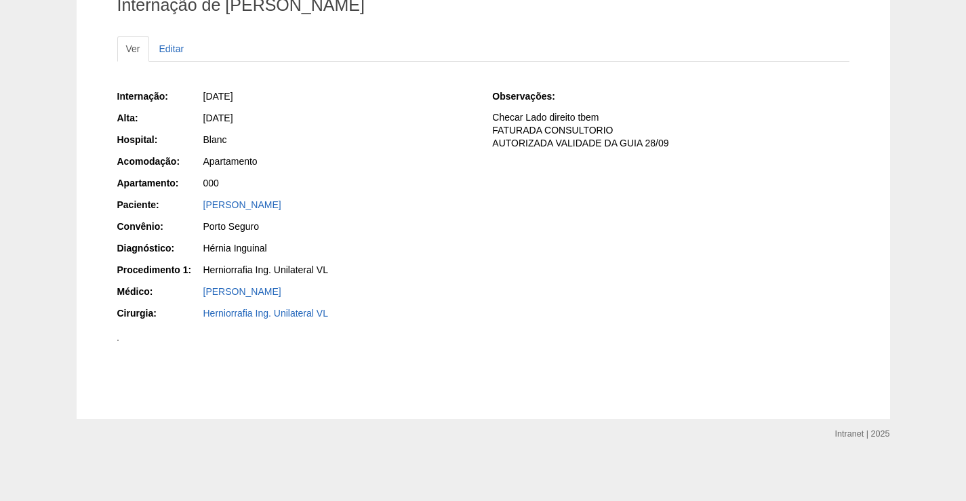
scroll to position [339, 0]
click at [119, 340] on img at bounding box center [117, 340] width 1 height 1
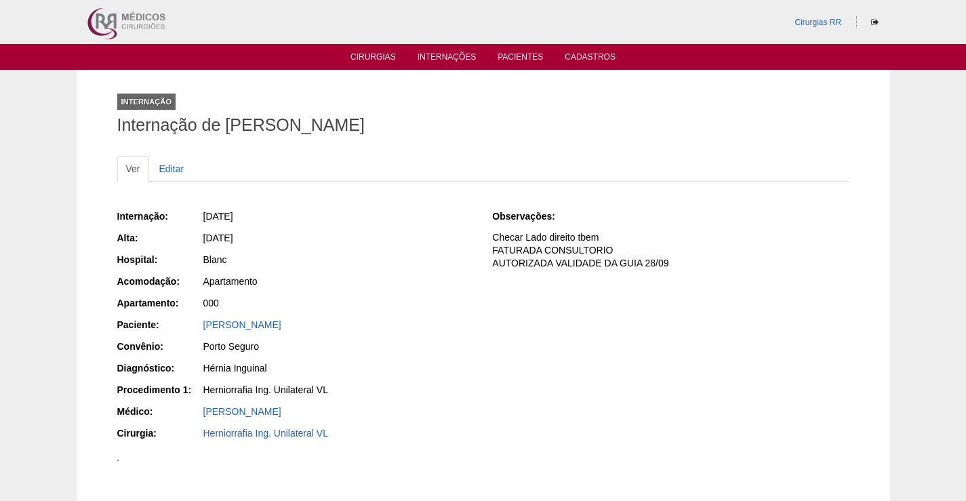
scroll to position [339, 0]
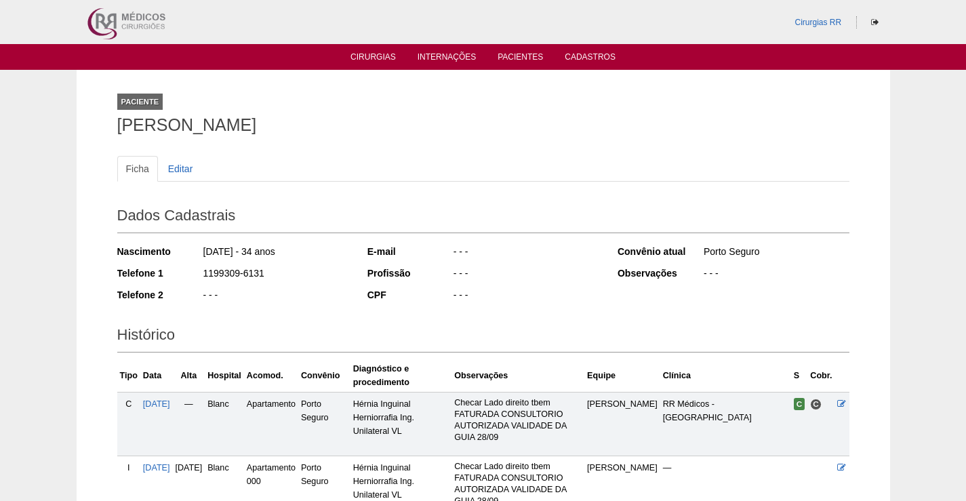
scroll to position [151, 0]
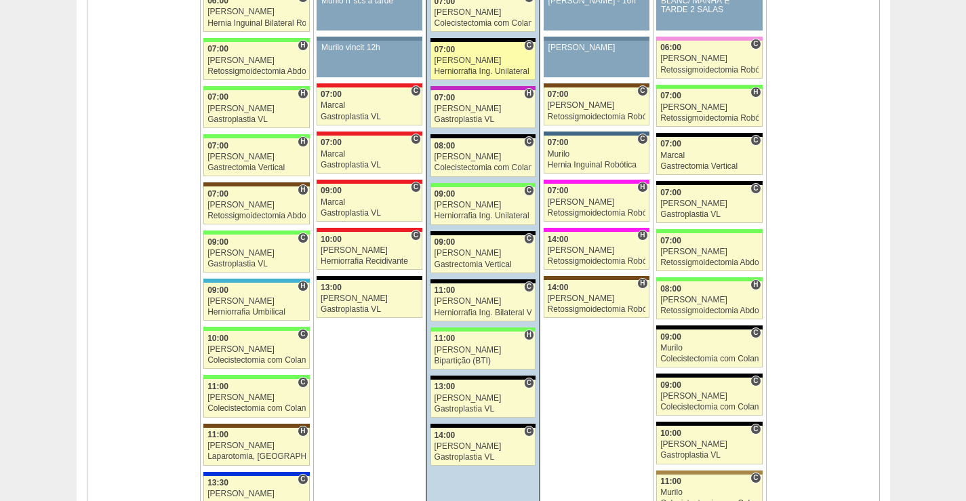
scroll to position [1424, 0]
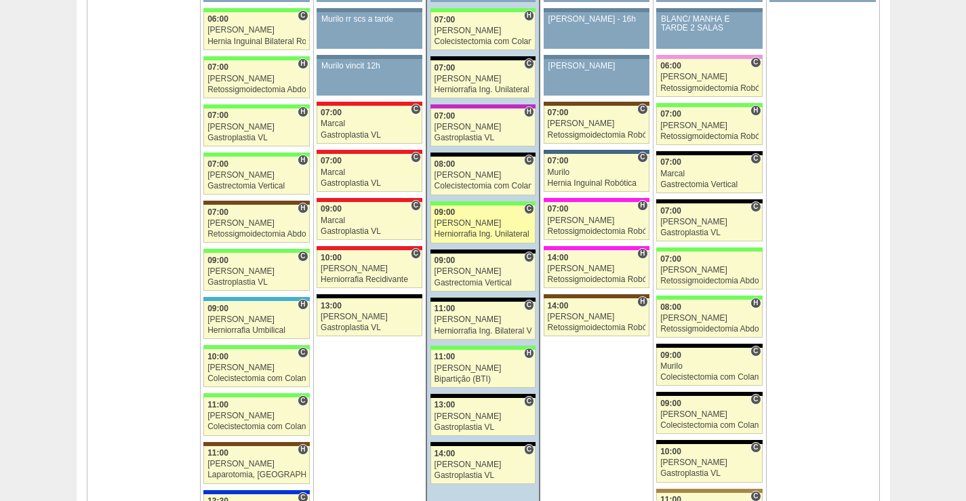
click at [484, 229] on link "87031 Ricardo Fernandes C 09:00 Ricardo Fernandes Herniorrafia Ing. Unilateral …" at bounding box center [482, 224] width 105 height 38
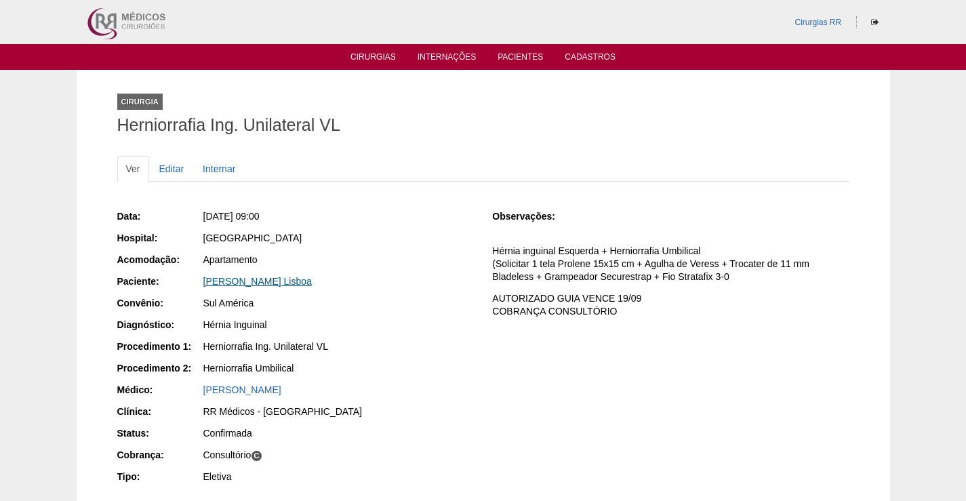
click at [260, 282] on link "[PERSON_NAME] Lisboa" at bounding box center [257, 281] width 108 height 11
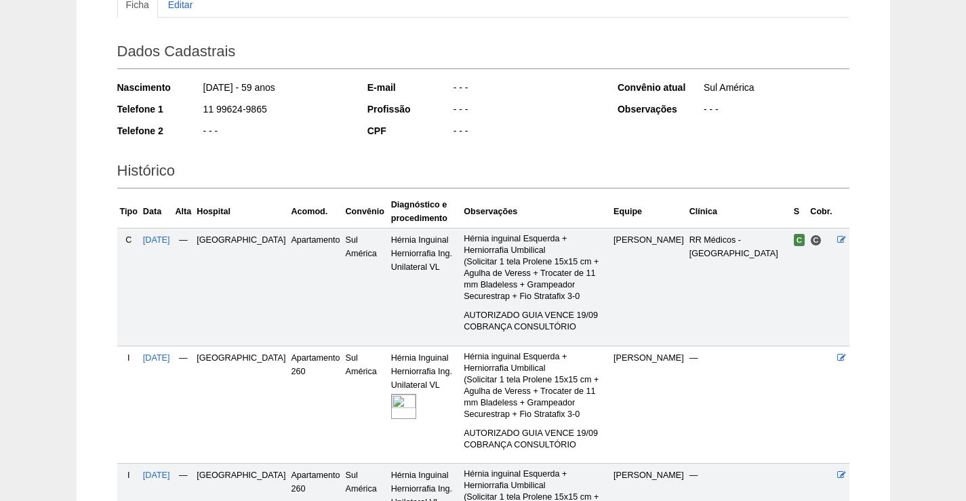
scroll to position [306, 0]
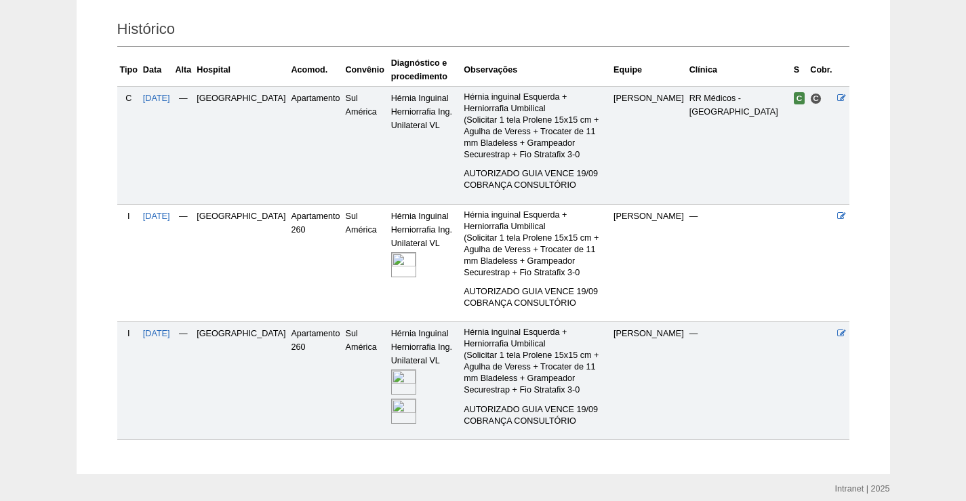
click at [391, 369] on img at bounding box center [403, 381] width 25 height 25
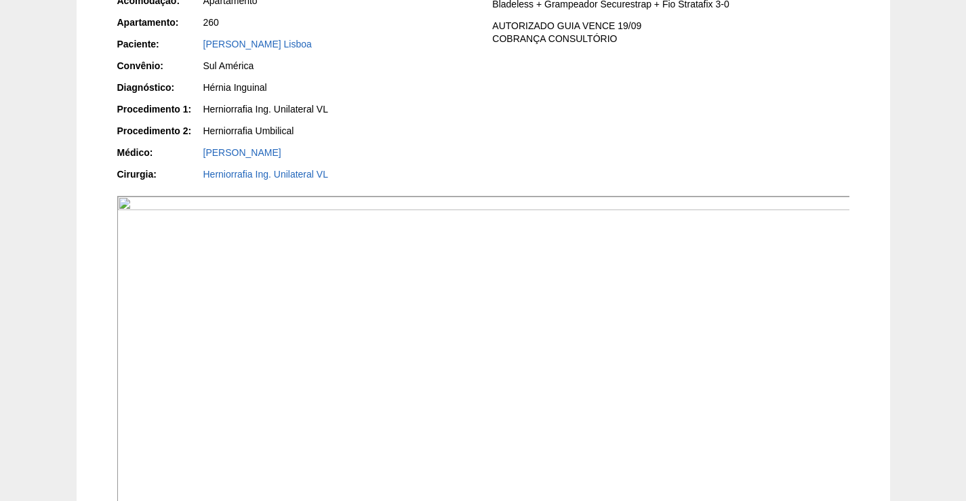
scroll to position [196, 0]
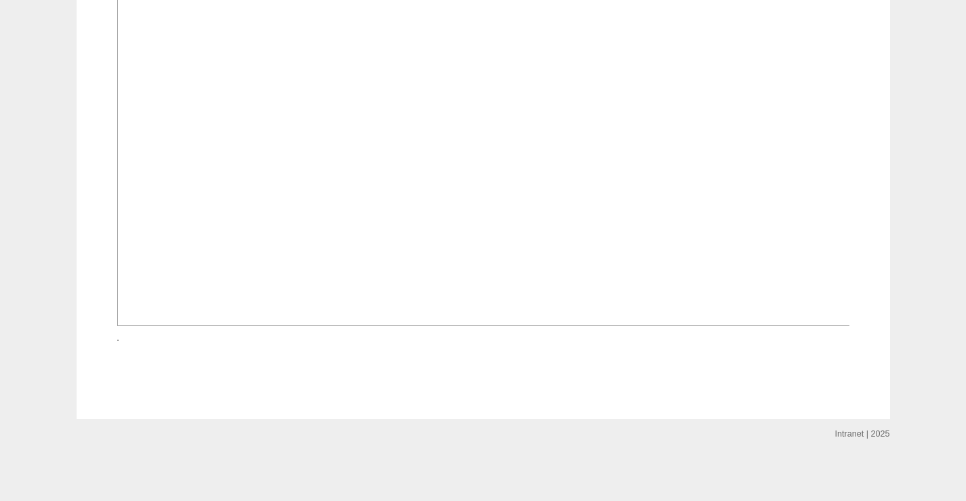
scroll to position [874, 0]
click at [119, 340] on img at bounding box center [117, 340] width 1 height 1
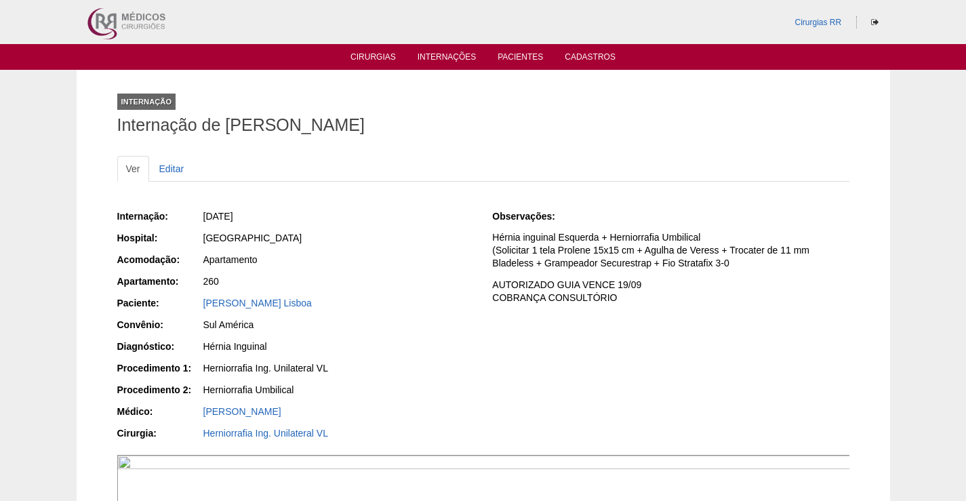
scroll to position [874, 0]
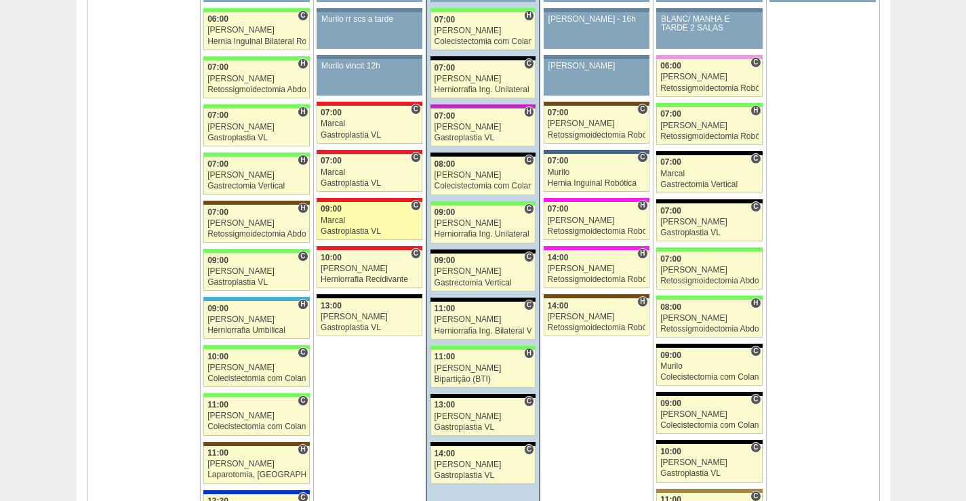
scroll to position [1424, 0]
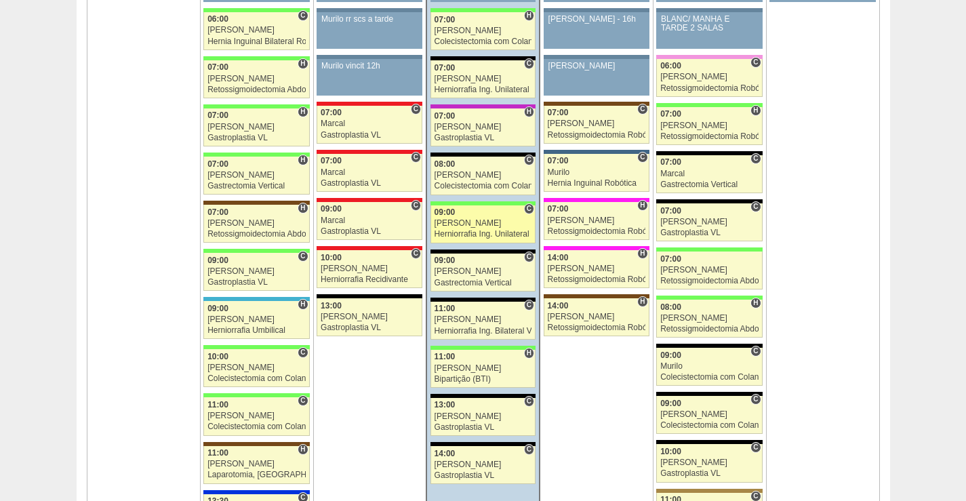
click at [508, 216] on div "09:00" at bounding box center [484, 212] width 98 height 9
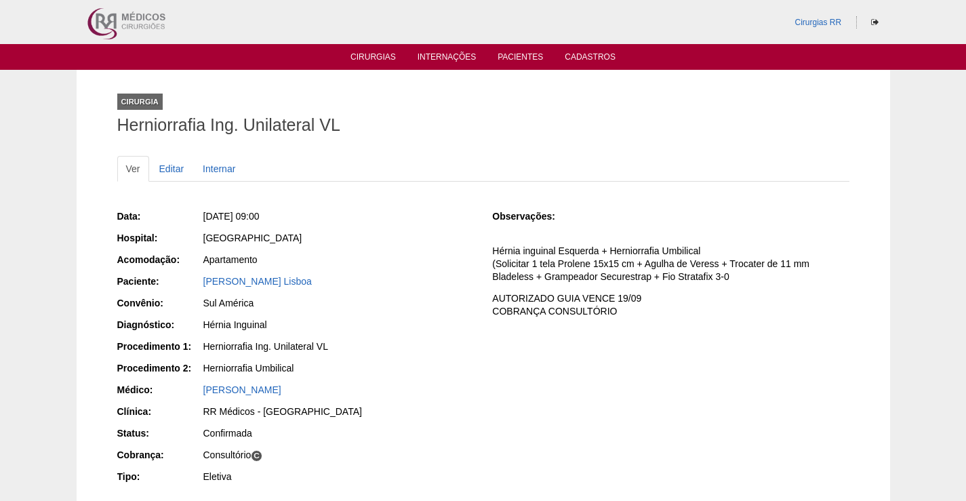
drag, startPoint x: 326, startPoint y: 279, endPoint x: 190, endPoint y: 281, distance: 136.3
click at [190, 281] on div "Paciente: Marcelo Azevedo Lisboa" at bounding box center [295, 283] width 357 height 17
copy div "Paciente: Marcelo Azevedo Lisboa"
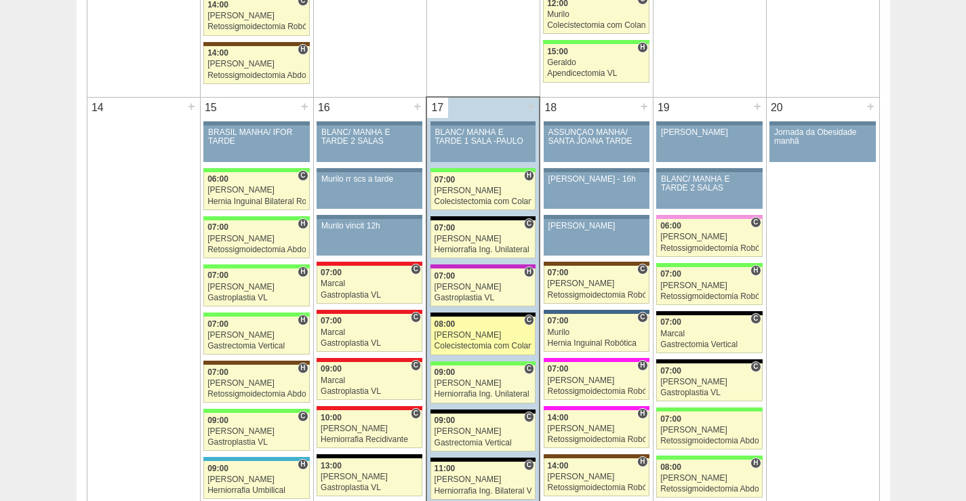
scroll to position [1288, 0]
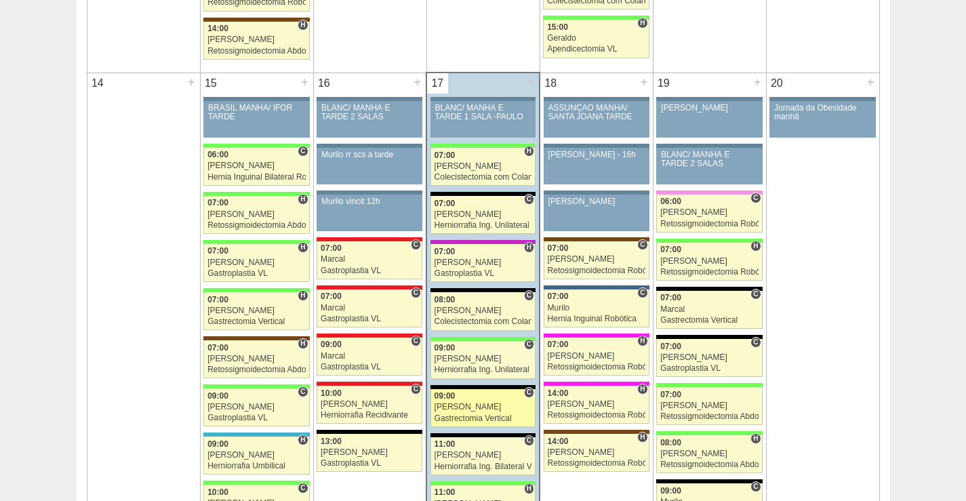
click at [502, 407] on div "[PERSON_NAME]" at bounding box center [484, 407] width 98 height 9
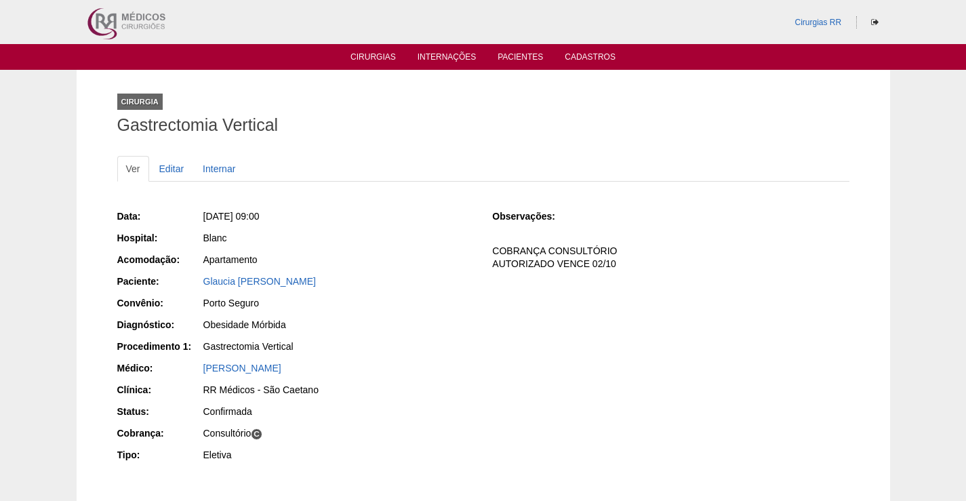
click at [296, 288] on div "Glaucia [PERSON_NAME]" at bounding box center [338, 283] width 272 height 17
click at [289, 279] on link "Glaucia [PERSON_NAME]" at bounding box center [259, 281] width 113 height 11
drag, startPoint x: 326, startPoint y: 280, endPoint x: 198, endPoint y: 278, distance: 128.1
click at [198, 278] on div "Paciente: [PERSON_NAME]" at bounding box center [295, 283] width 357 height 17
copy div "Paciente: [PERSON_NAME]"
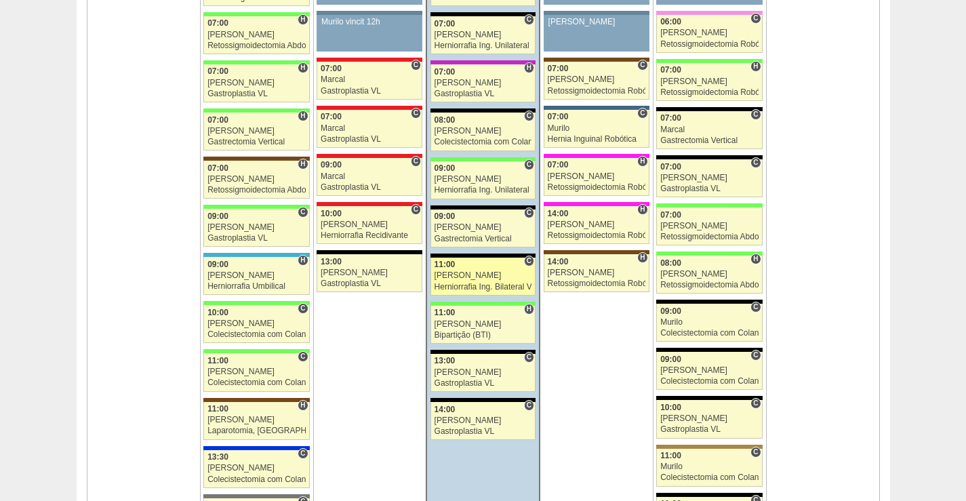
scroll to position [1491, 0]
